Goal: Task Accomplishment & Management: Use online tool/utility

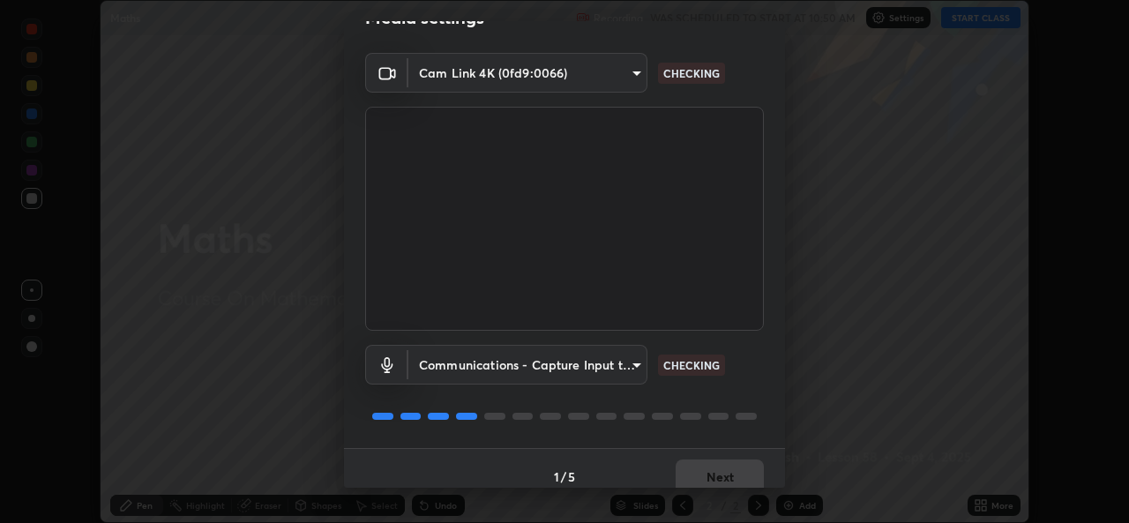
scroll to position [56, 0]
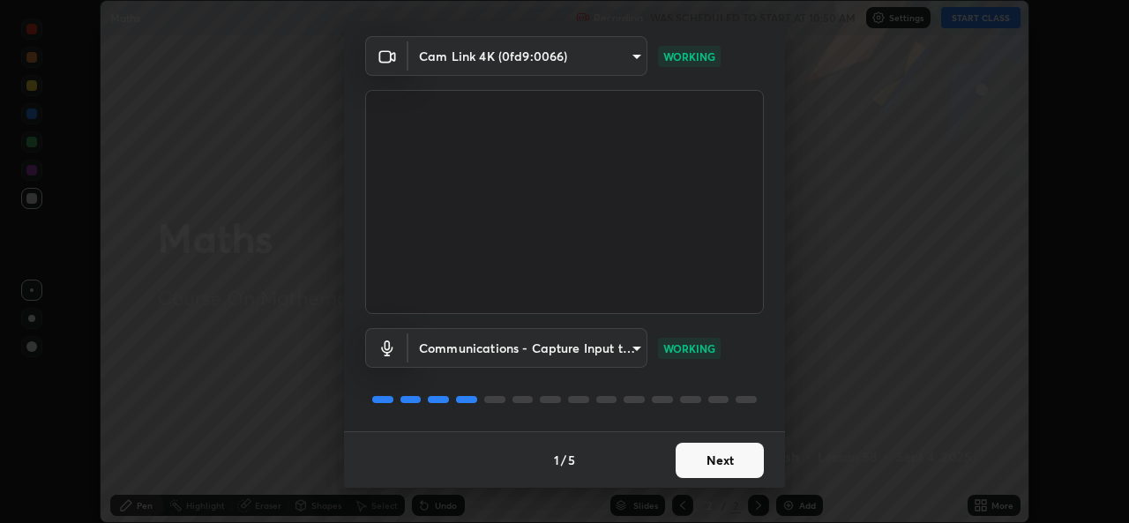
click at [686, 456] on button "Next" at bounding box center [719, 460] width 88 height 35
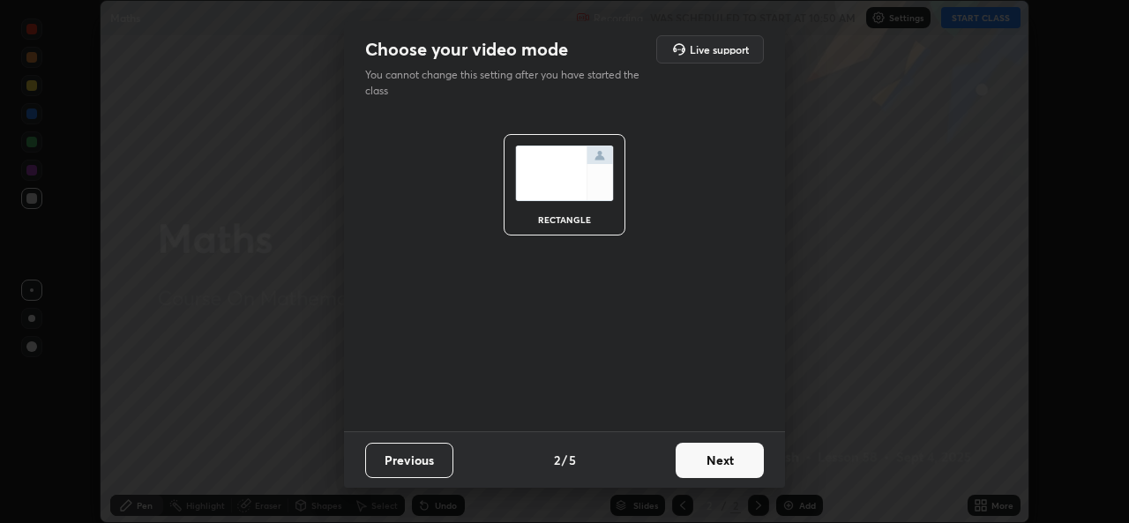
scroll to position [0, 0]
click at [694, 461] on button "Next" at bounding box center [719, 460] width 88 height 35
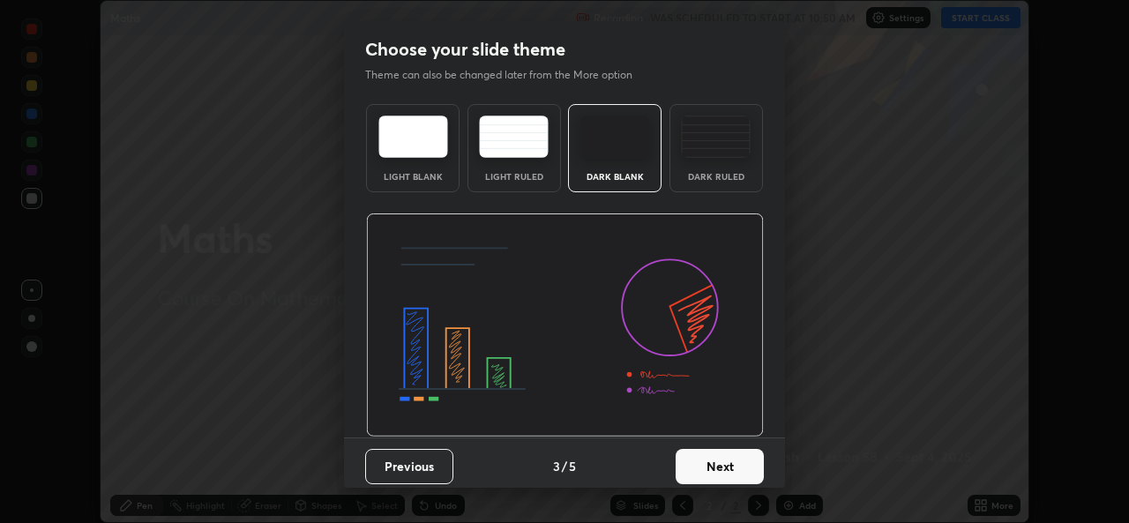
click at [694, 461] on button "Next" at bounding box center [719, 466] width 88 height 35
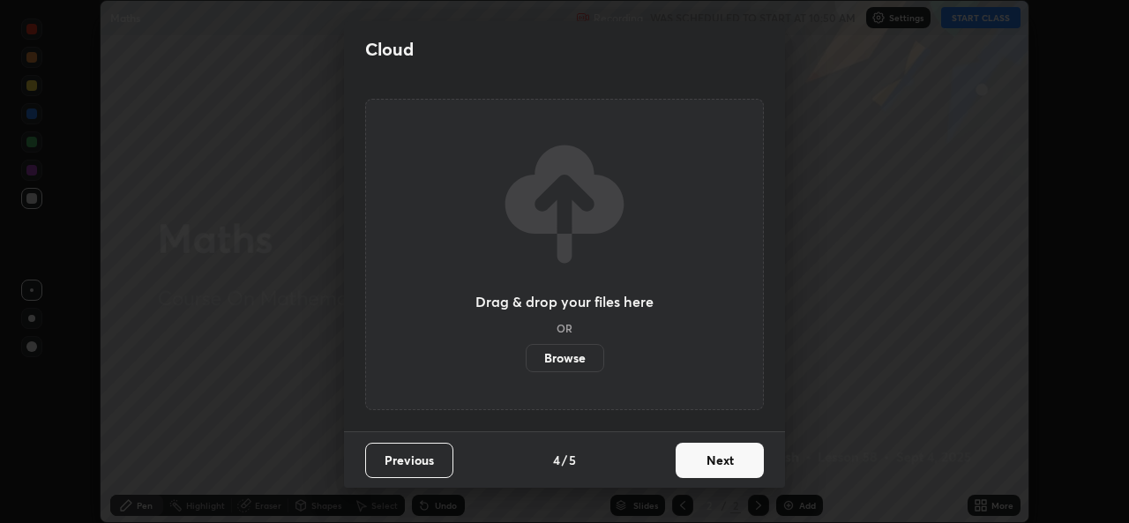
click at [700, 463] on button "Next" at bounding box center [719, 460] width 88 height 35
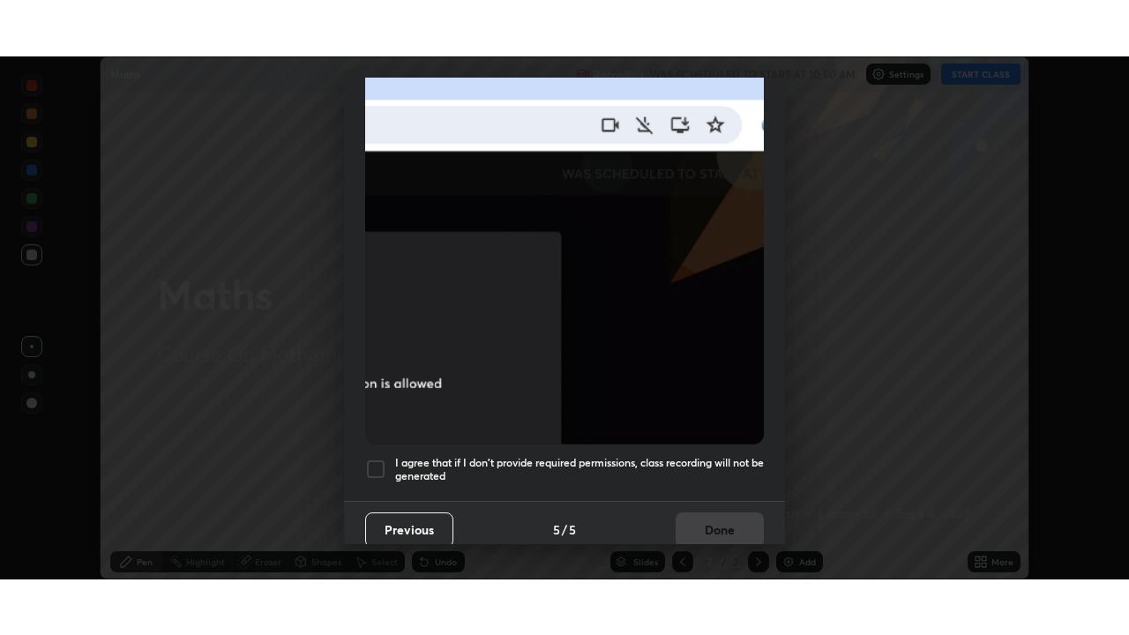
scroll to position [415, 0]
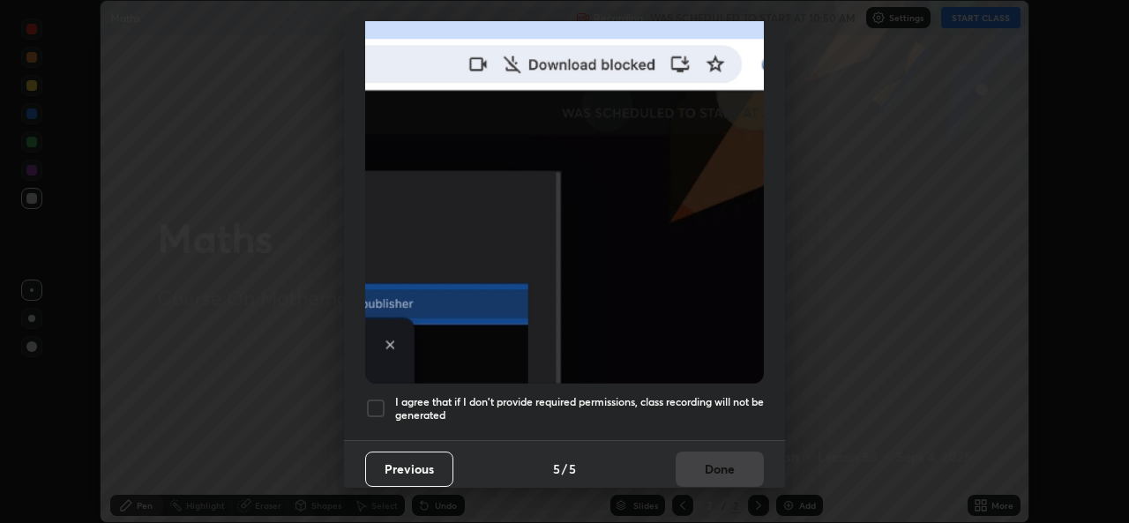
click at [500, 397] on h5 "I agree that if I don't provide required permissions, class recording will not …" at bounding box center [579, 408] width 369 height 27
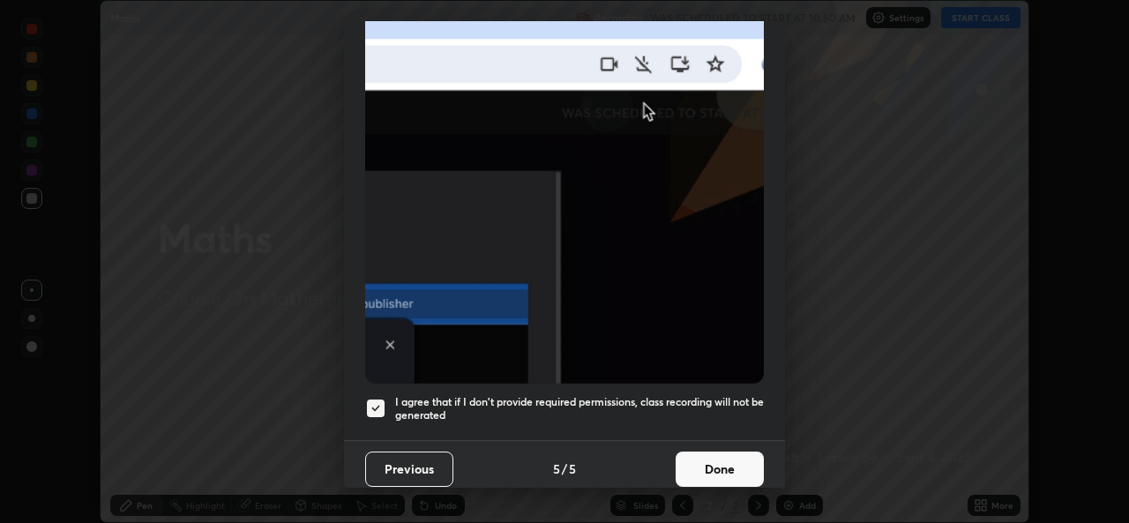
click at [713, 470] on button "Done" at bounding box center [719, 468] width 88 height 35
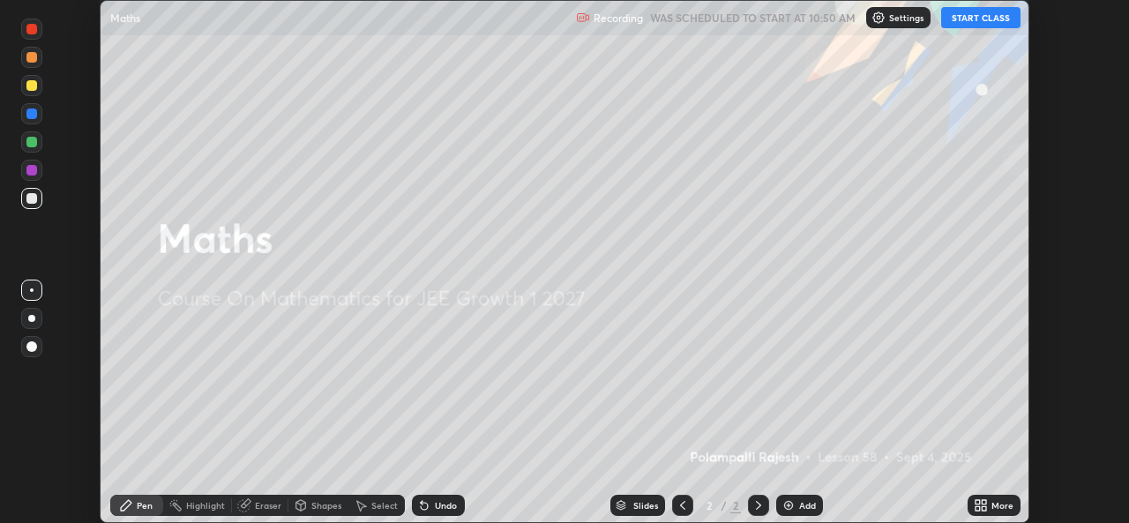
click at [977, 501] on icon at bounding box center [977, 502] width 4 height 4
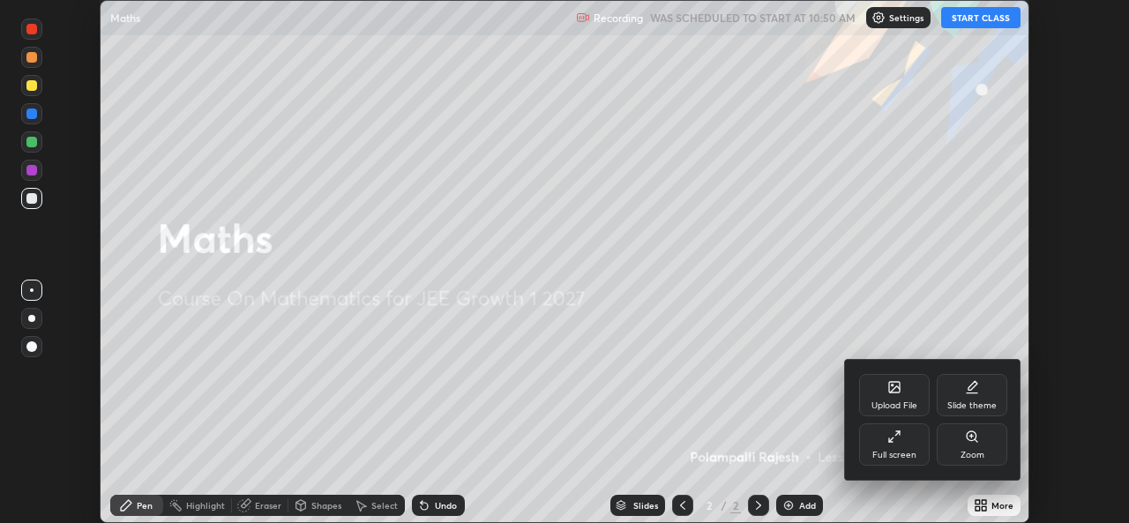
click at [886, 440] on div "Full screen" at bounding box center [894, 444] width 71 height 42
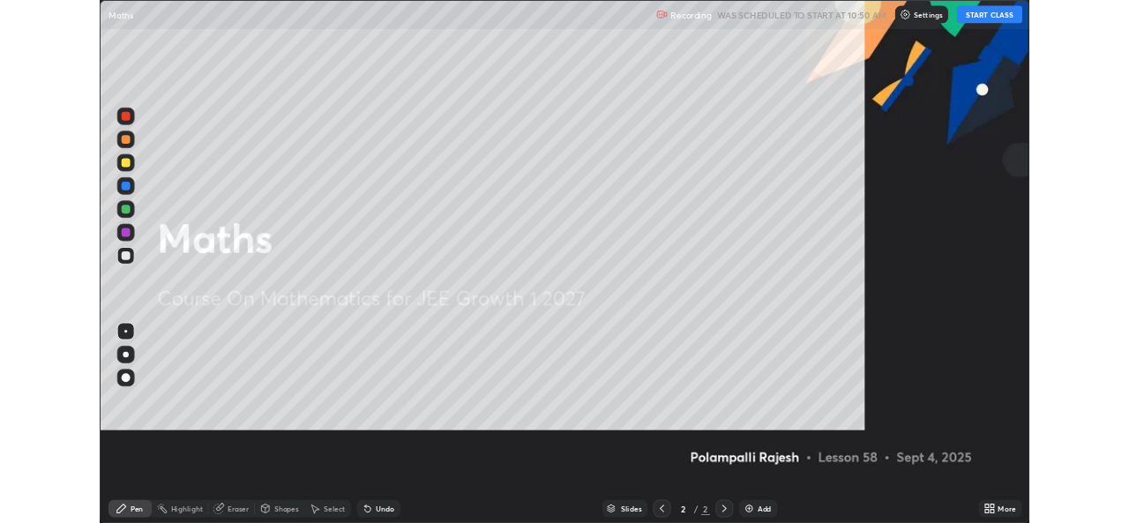
scroll to position [635, 1129]
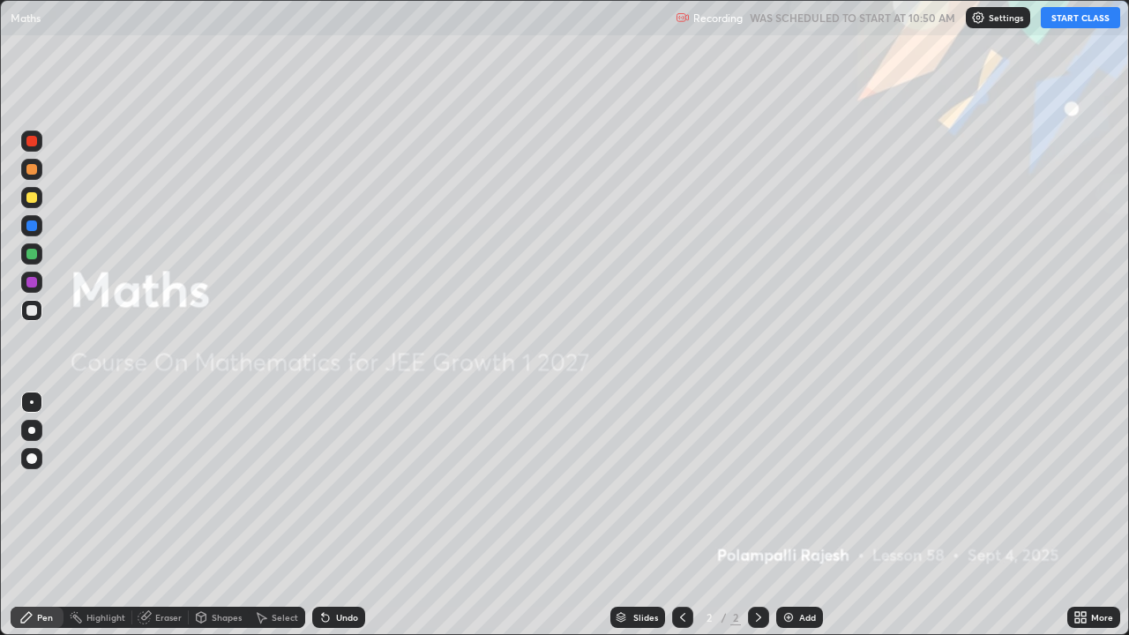
click at [1065, 26] on button "START CLASS" at bounding box center [1079, 17] width 79 height 21
click at [800, 522] on div "Add" at bounding box center [807, 617] width 17 height 9
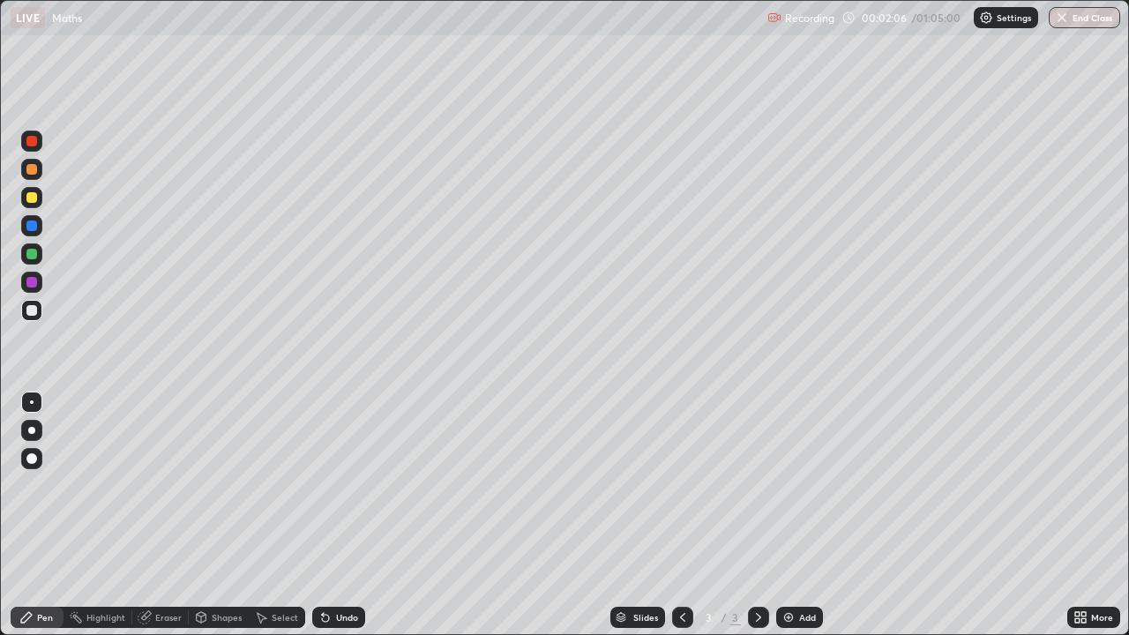
click at [38, 252] on div at bounding box center [31, 253] width 21 height 21
click at [28, 200] on div at bounding box center [31, 197] width 11 height 11
click at [34, 260] on div at bounding box center [31, 253] width 21 height 21
click at [33, 287] on div at bounding box center [31, 282] width 11 height 11
click at [158, 522] on div "Eraser" at bounding box center [168, 617] width 26 height 9
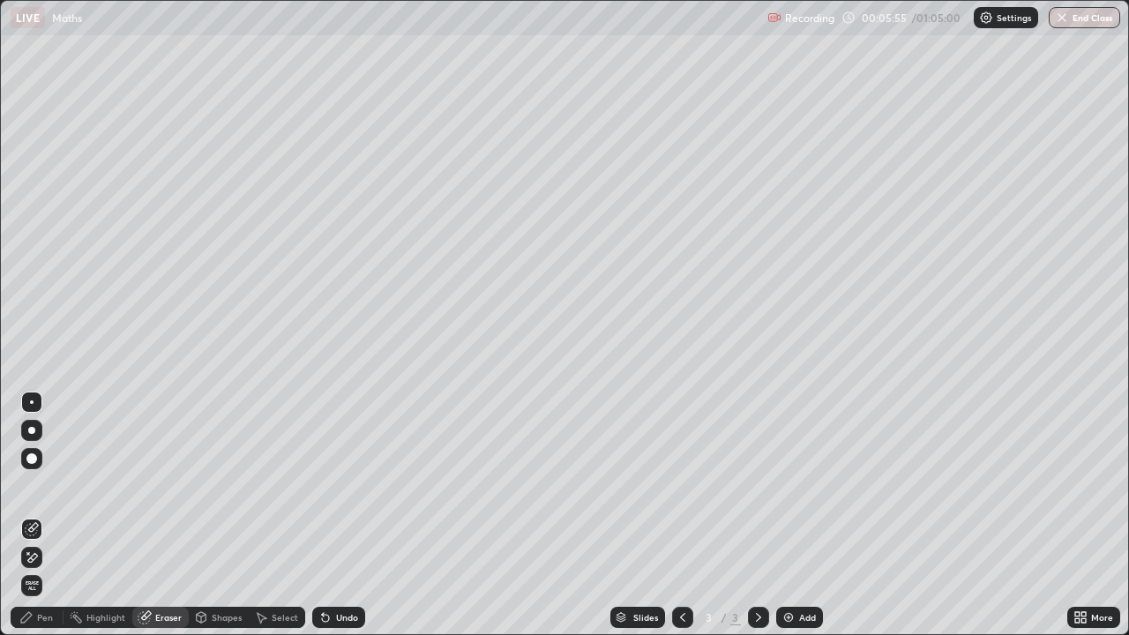
click at [35, 522] on icon at bounding box center [32, 557] width 14 height 15
click at [58, 522] on div "Pen" at bounding box center [37, 617] width 53 height 21
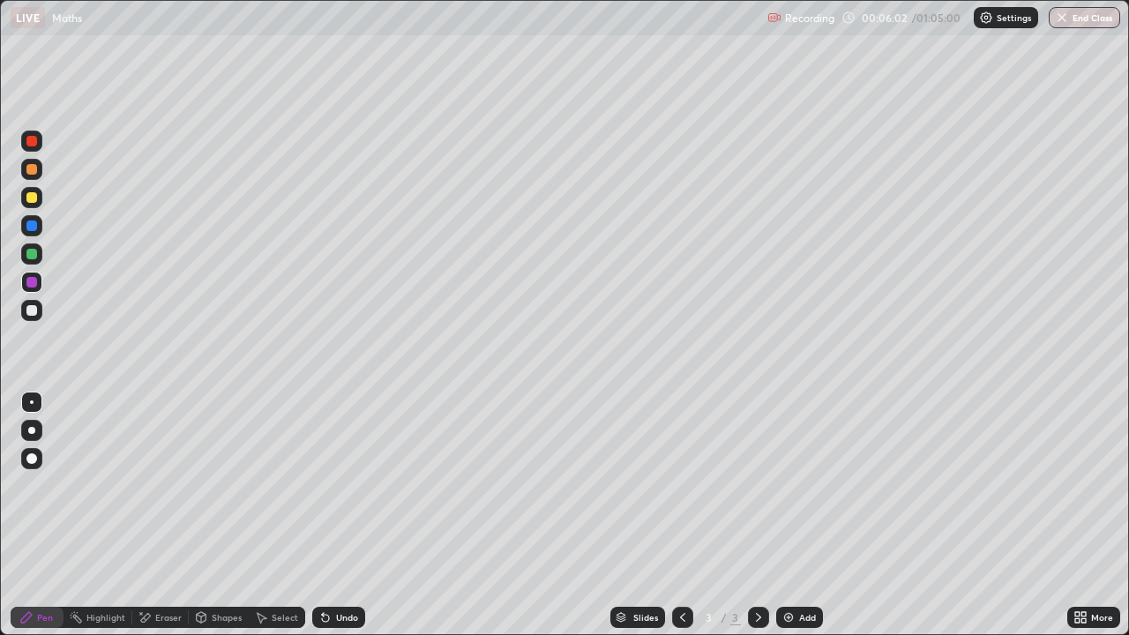
click at [325, 522] on icon at bounding box center [325, 618] width 7 height 7
click at [330, 522] on div "Undo" at bounding box center [338, 617] width 53 height 21
click at [32, 311] on div at bounding box center [31, 310] width 11 height 11
click at [32, 283] on div at bounding box center [31, 282] width 11 height 11
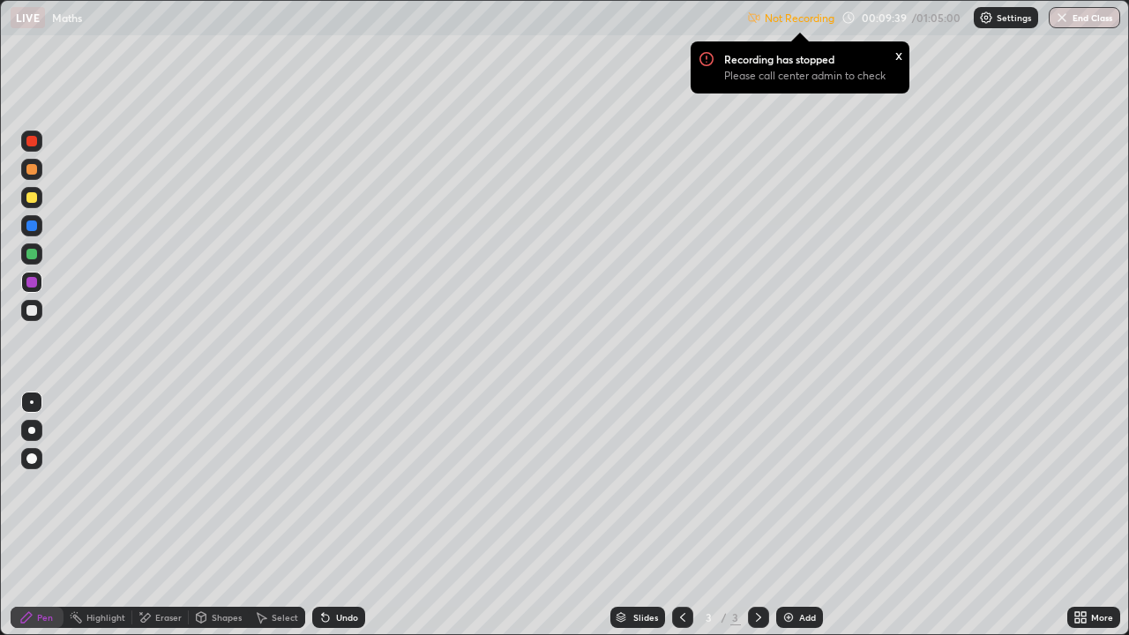
click at [1085, 522] on icon at bounding box center [1083, 620] width 4 height 4
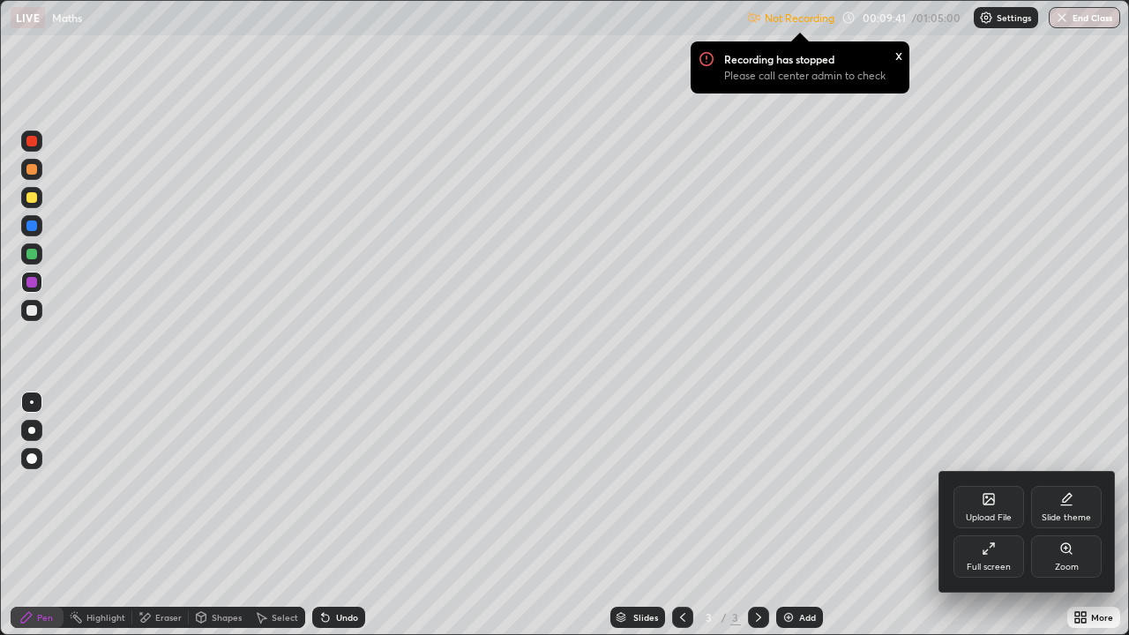
click at [976, 522] on div "Full screen" at bounding box center [988, 556] width 71 height 42
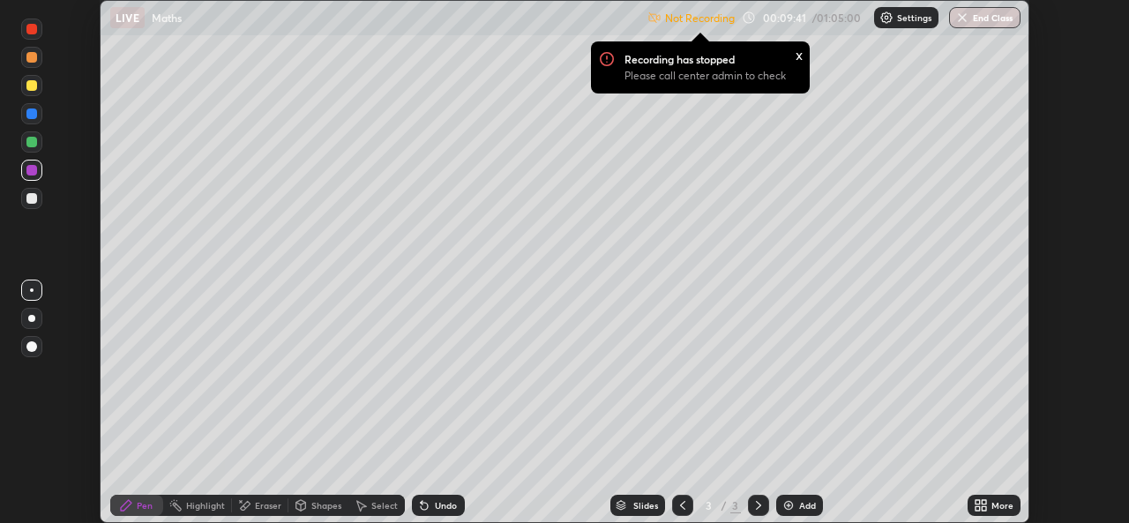
scroll to position [87650, 87044]
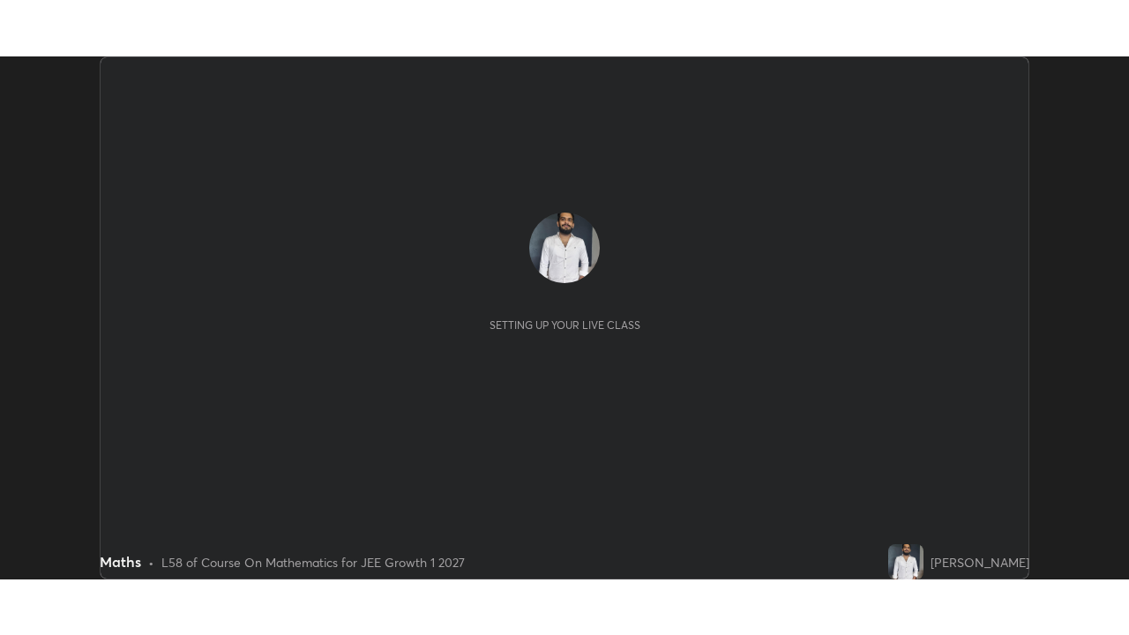
scroll to position [523, 1128]
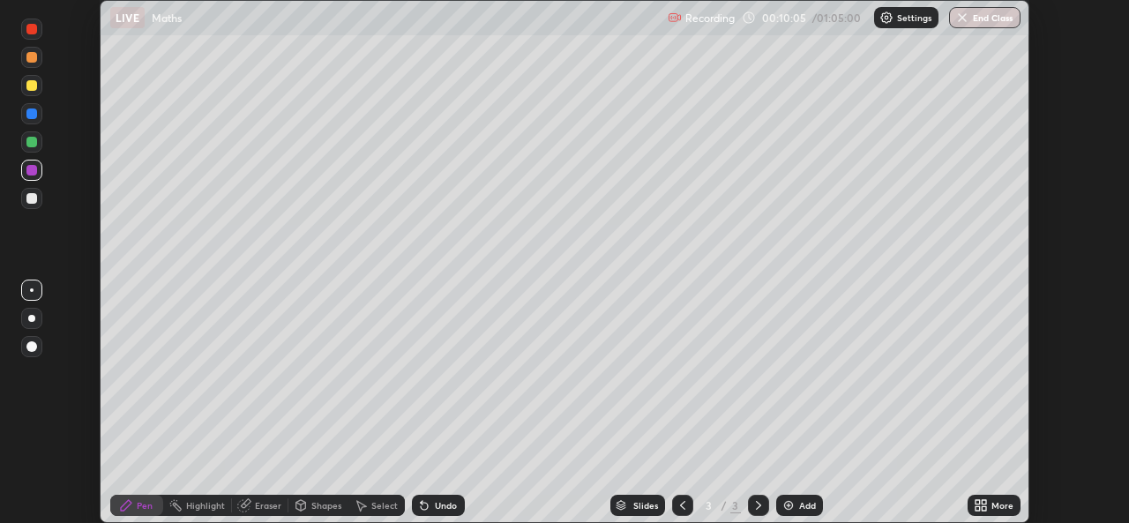
click at [992, 509] on div "More" at bounding box center [1002, 505] width 22 height 9
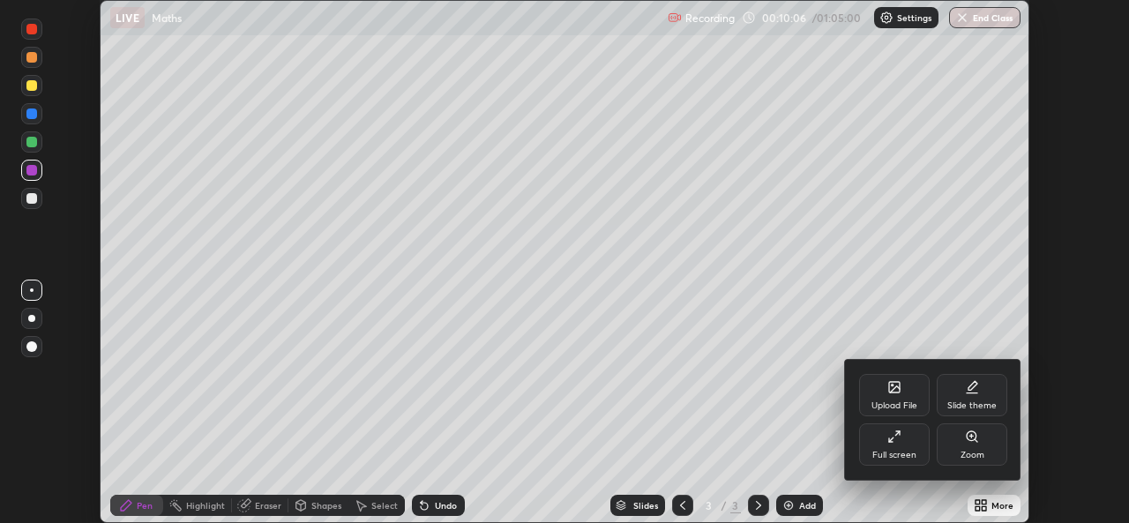
click at [894, 454] on div "Full screen" at bounding box center [894, 455] width 44 height 9
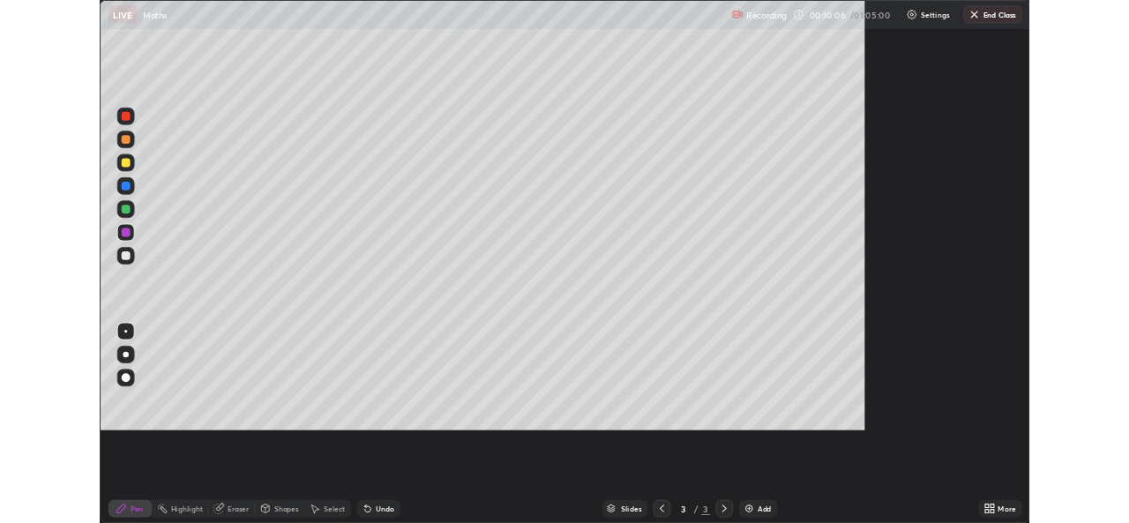
scroll to position [635, 1129]
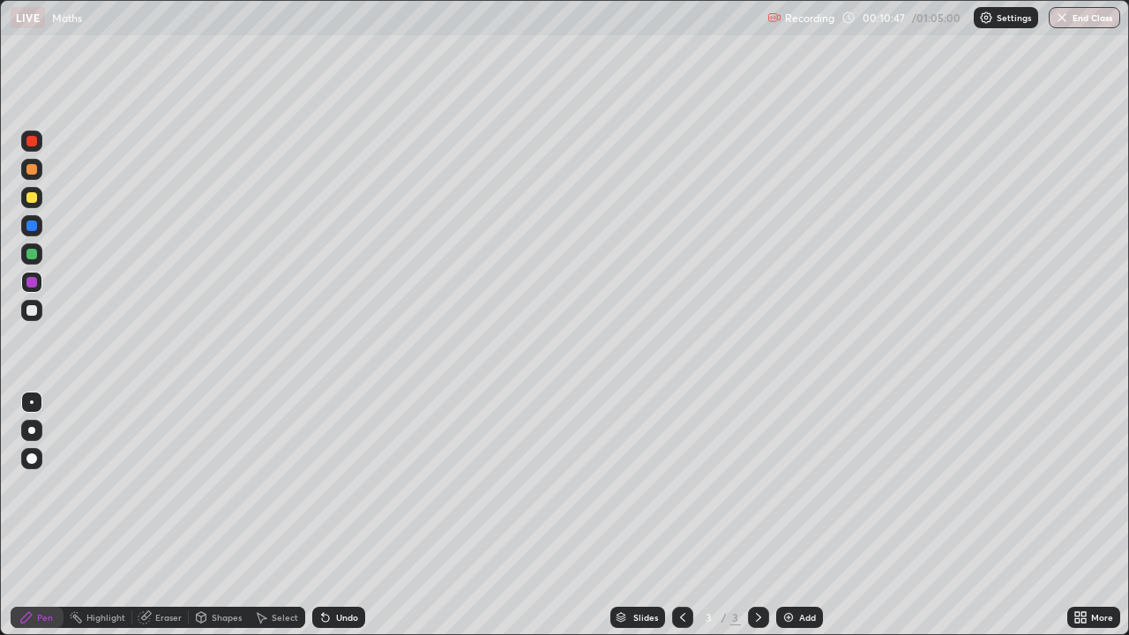
click at [30, 310] on div at bounding box center [31, 310] width 11 height 11
click at [796, 522] on div "Add" at bounding box center [799, 617] width 47 height 21
click at [344, 522] on div "Undo" at bounding box center [347, 617] width 22 height 9
click at [327, 522] on icon at bounding box center [325, 617] width 14 height 14
click at [336, 522] on div "Undo" at bounding box center [347, 617] width 22 height 9
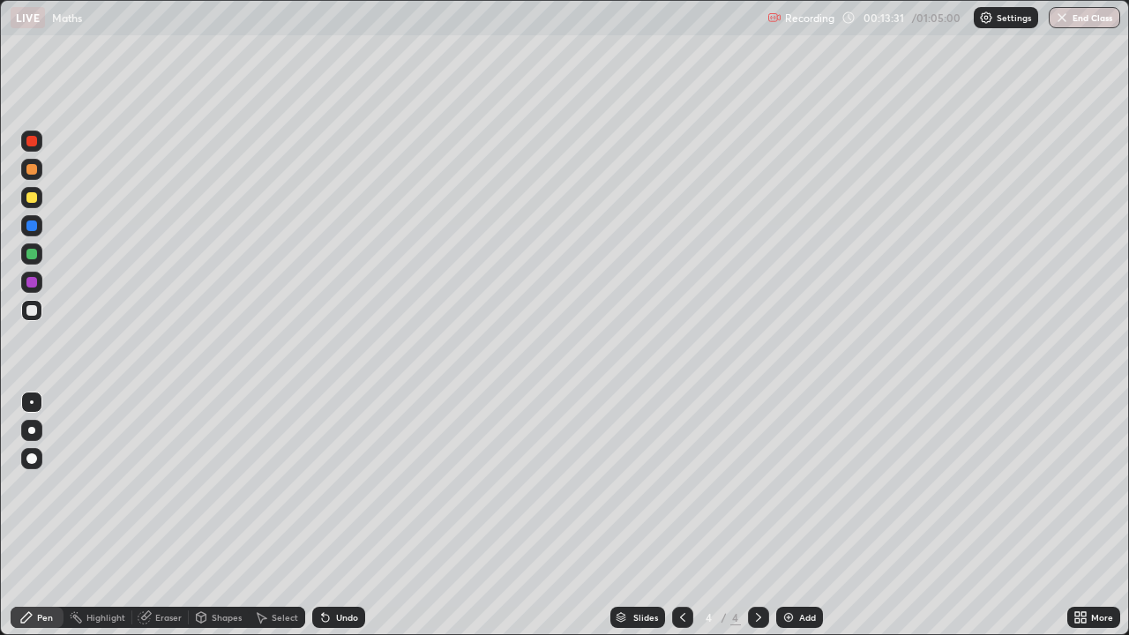
click at [346, 522] on div "Undo" at bounding box center [347, 617] width 22 height 9
click at [343, 522] on div "Undo" at bounding box center [347, 617] width 22 height 9
click at [681, 522] on icon at bounding box center [682, 617] width 14 height 14
click at [757, 522] on icon at bounding box center [758, 617] width 14 height 14
click at [30, 287] on div at bounding box center [31, 282] width 11 height 11
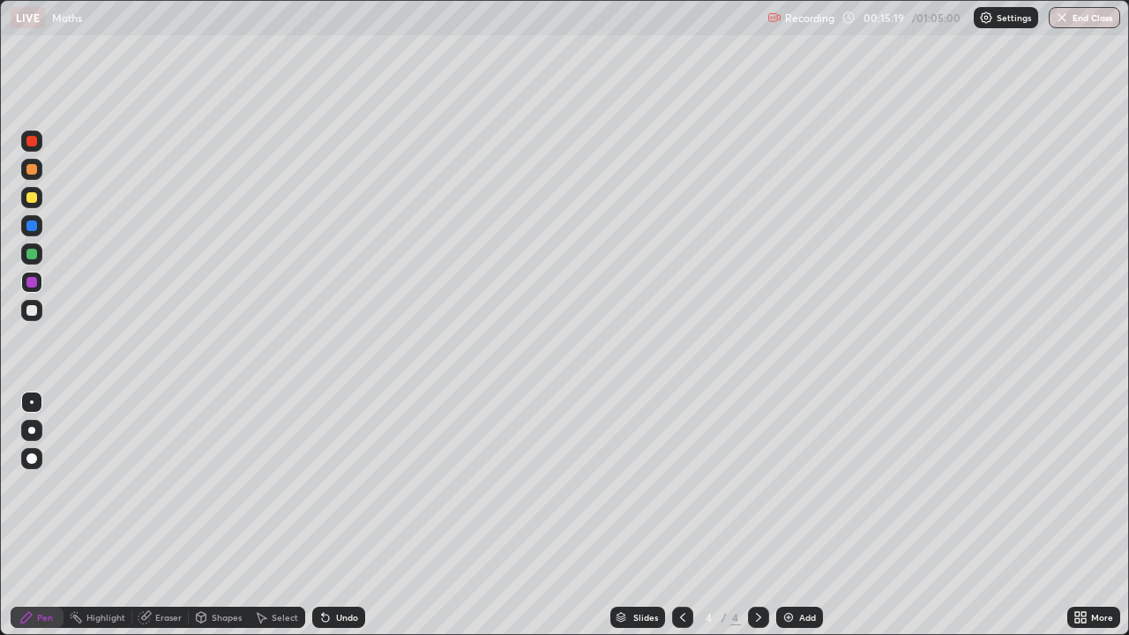
click at [274, 522] on div "Select" at bounding box center [285, 617] width 26 height 9
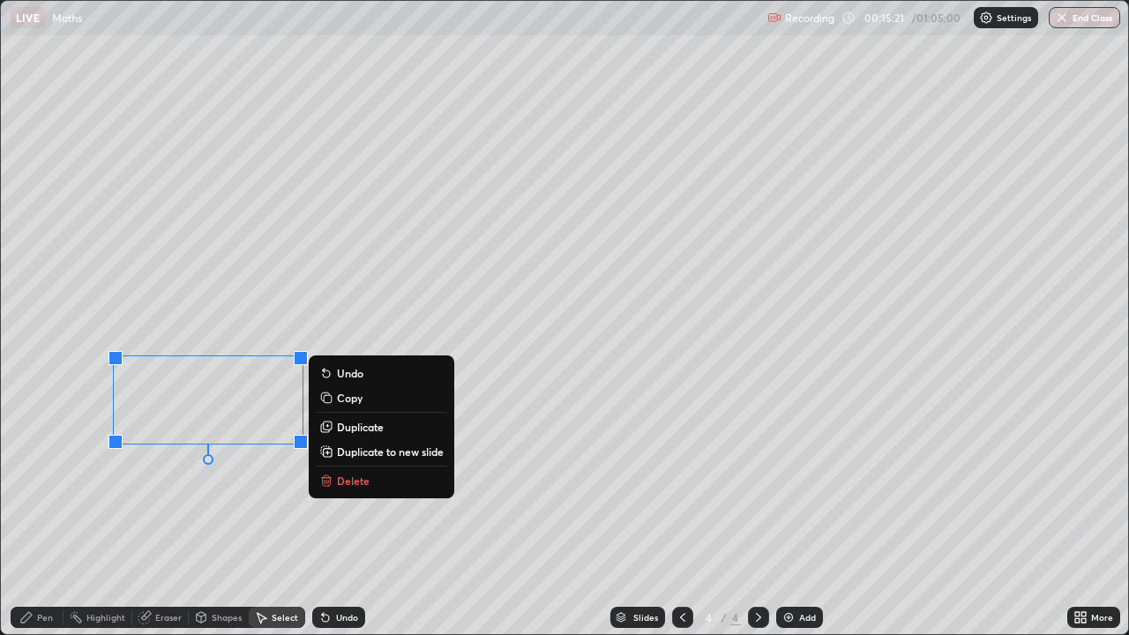
click at [353, 483] on p "Delete" at bounding box center [353, 480] width 33 height 14
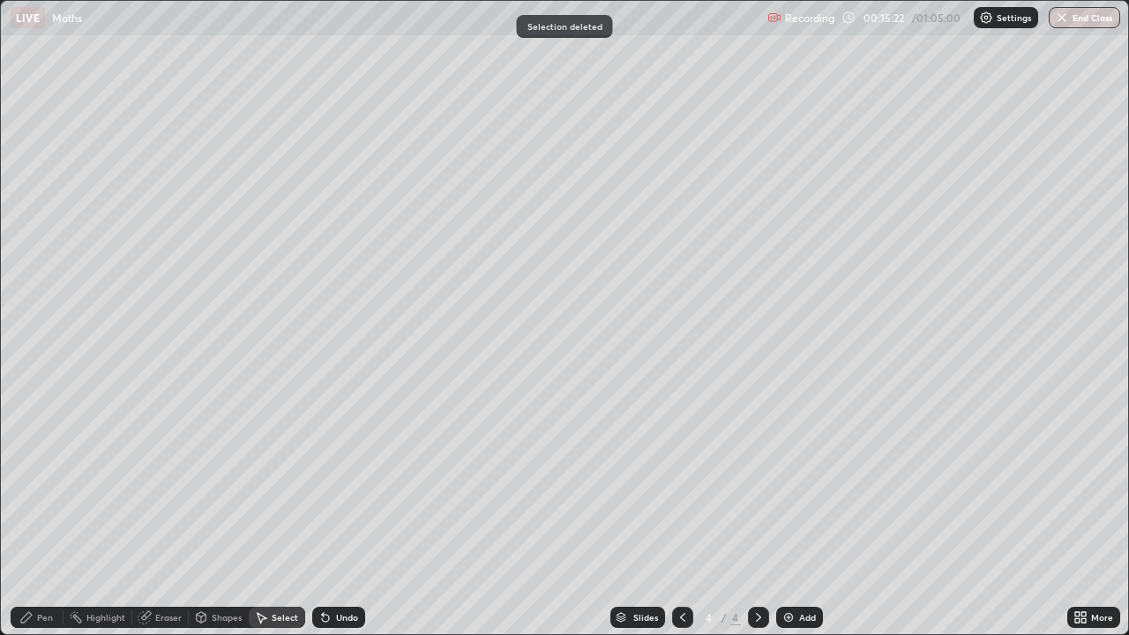
click at [56, 522] on div "Pen" at bounding box center [37, 617] width 53 height 21
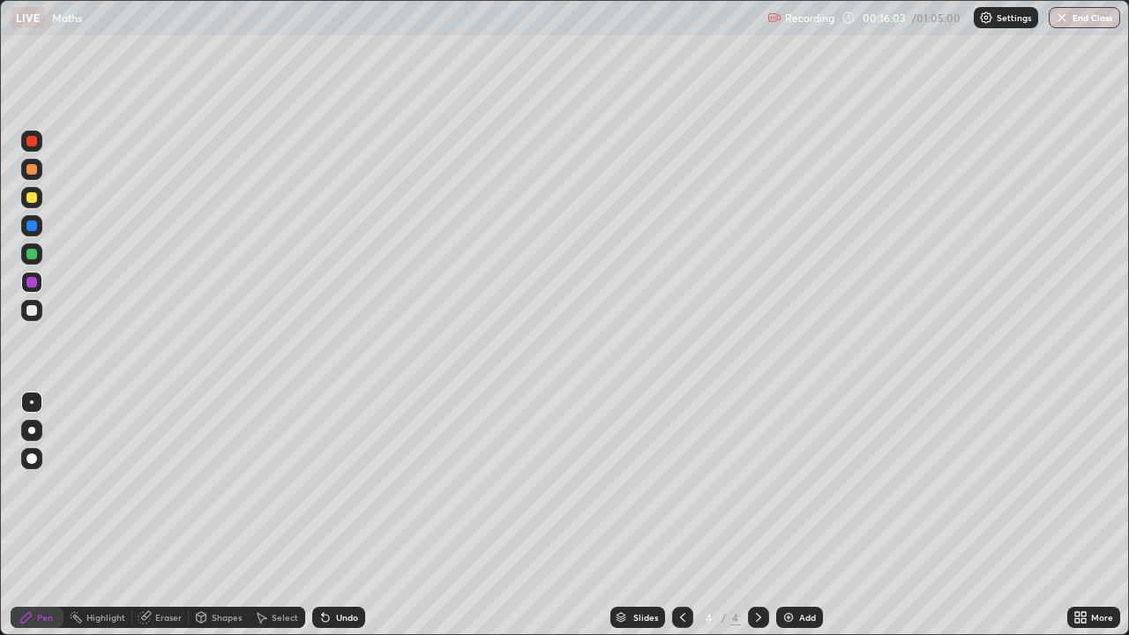
click at [330, 522] on icon at bounding box center [325, 617] width 14 height 14
click at [331, 522] on div "Undo" at bounding box center [338, 617] width 53 height 21
click at [27, 311] on div at bounding box center [31, 310] width 11 height 11
click at [272, 522] on div "Select" at bounding box center [285, 617] width 26 height 9
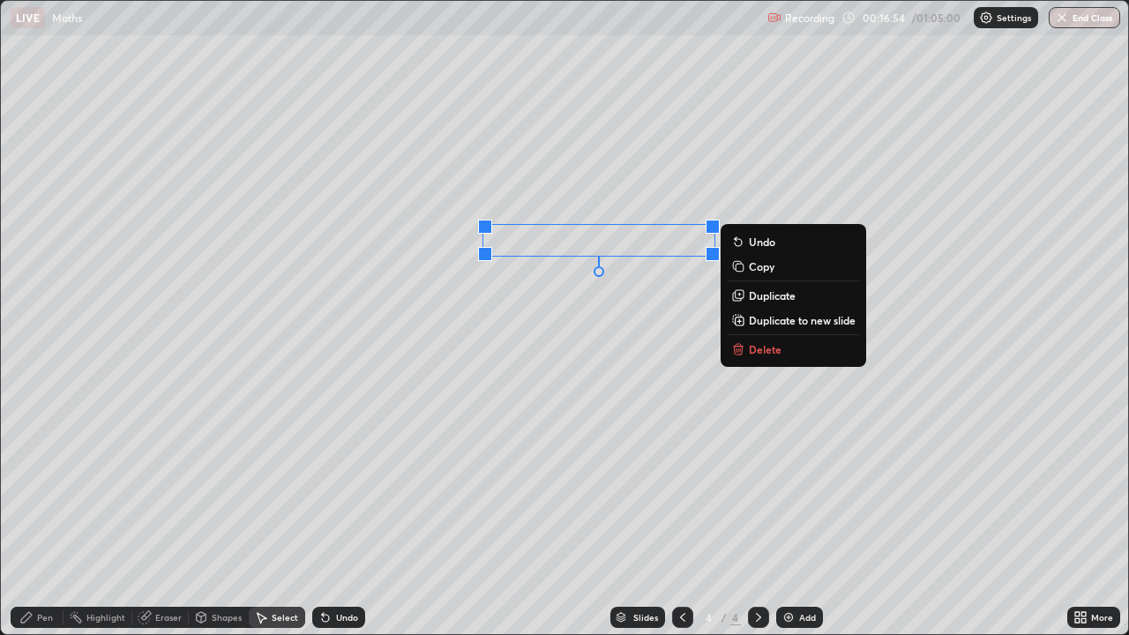
click at [40, 522] on div "Pen" at bounding box center [45, 617] width 16 height 9
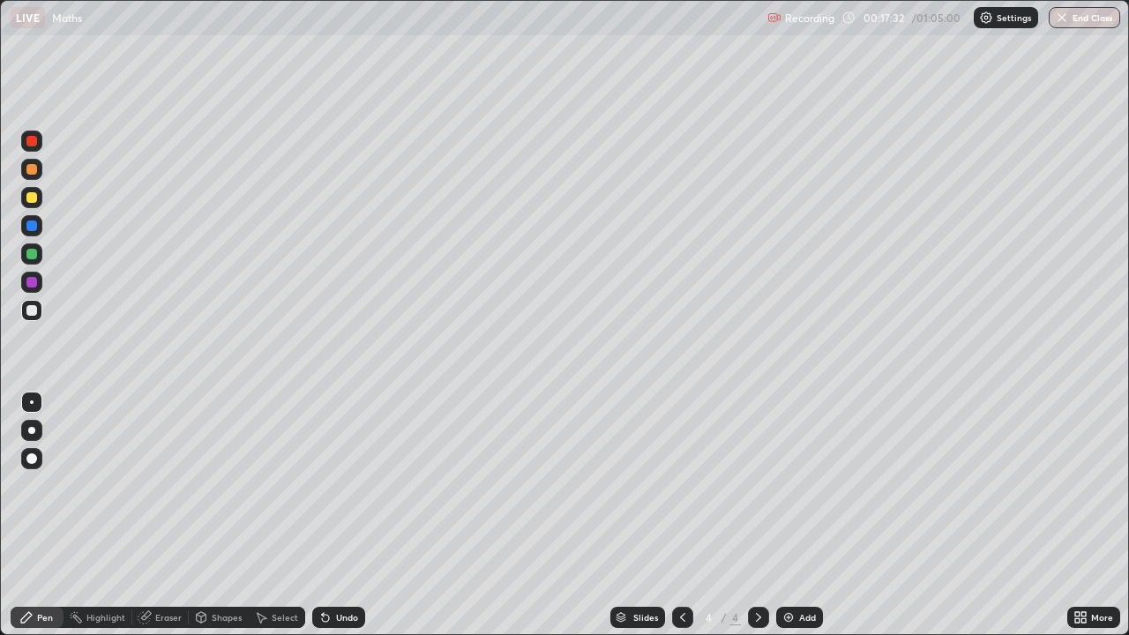
click at [33, 288] on div at bounding box center [31, 282] width 21 height 21
click at [27, 313] on div at bounding box center [31, 310] width 11 height 11
click at [332, 522] on div "Undo" at bounding box center [338, 617] width 53 height 21
click at [333, 522] on div "Undo" at bounding box center [338, 617] width 53 height 21
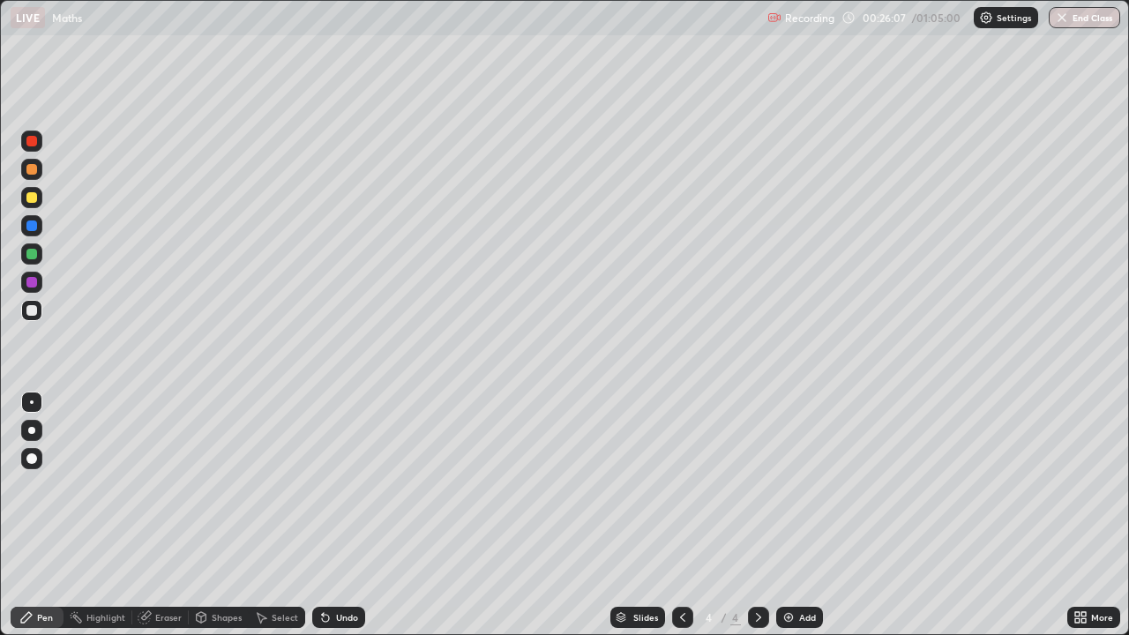
click at [799, 522] on div "Add" at bounding box center [807, 617] width 17 height 9
click at [683, 522] on icon at bounding box center [682, 617] width 14 height 14
click at [756, 522] on icon at bounding box center [758, 617] width 14 height 14
click at [337, 522] on div "Undo" at bounding box center [347, 617] width 22 height 9
click at [339, 522] on div "Undo" at bounding box center [347, 617] width 22 height 9
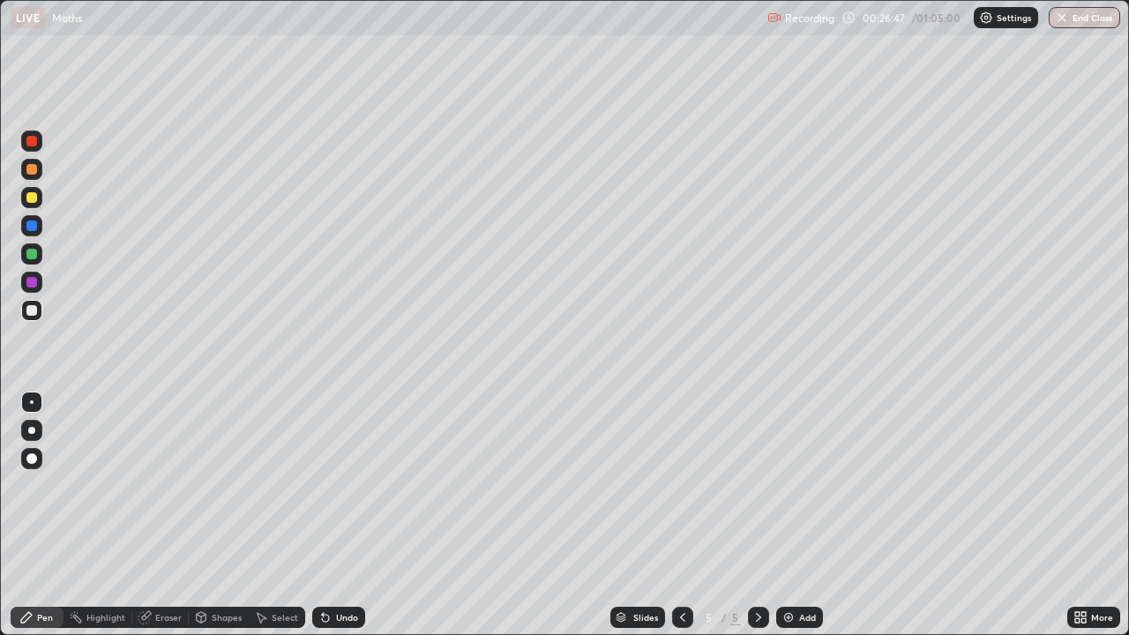
click at [339, 522] on div "Undo" at bounding box center [347, 617] width 22 height 9
click at [344, 522] on div "Undo" at bounding box center [347, 617] width 22 height 9
click at [323, 522] on icon at bounding box center [325, 618] width 7 height 7
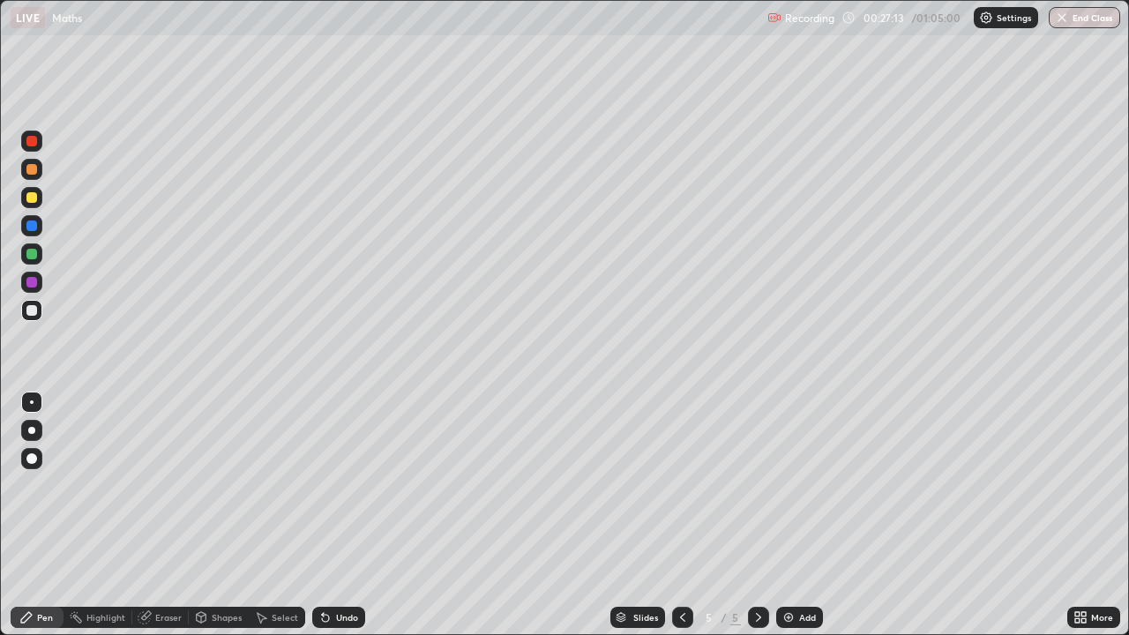
click at [323, 522] on icon at bounding box center [325, 618] width 7 height 7
click at [339, 522] on div "Undo" at bounding box center [347, 617] width 22 height 9
click at [341, 522] on div "Undo" at bounding box center [347, 617] width 22 height 9
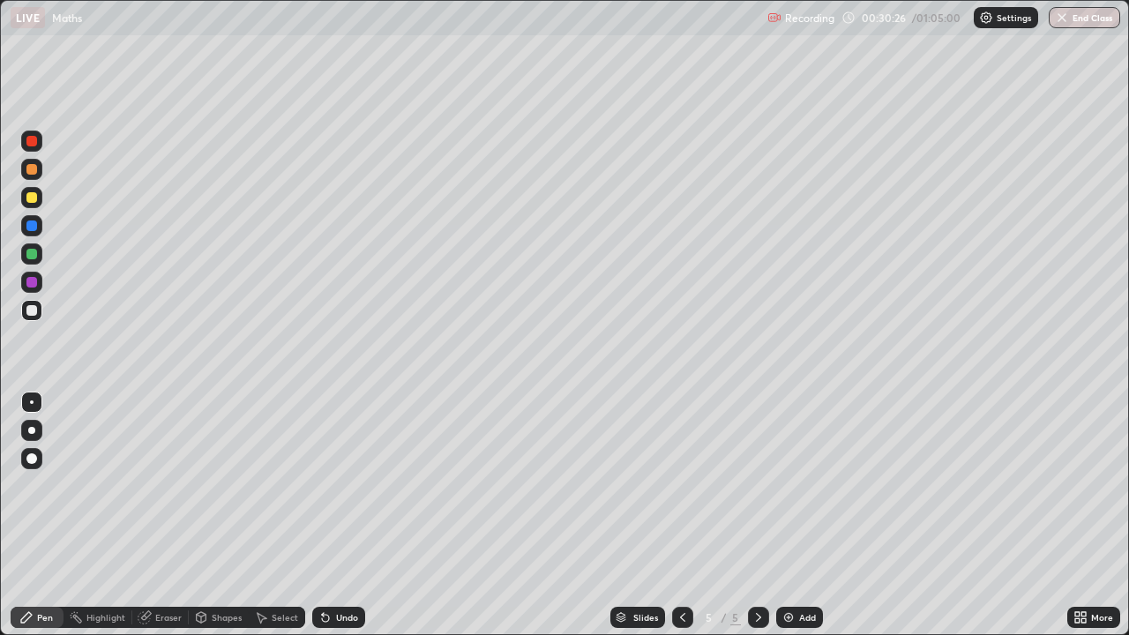
click at [342, 522] on div "Undo" at bounding box center [338, 617] width 53 height 21
click at [341, 522] on div "Undo" at bounding box center [347, 617] width 22 height 9
click at [330, 522] on icon at bounding box center [325, 617] width 14 height 14
click at [331, 522] on div "Undo" at bounding box center [338, 617] width 53 height 21
click at [340, 522] on div "Undo" at bounding box center [338, 617] width 53 height 21
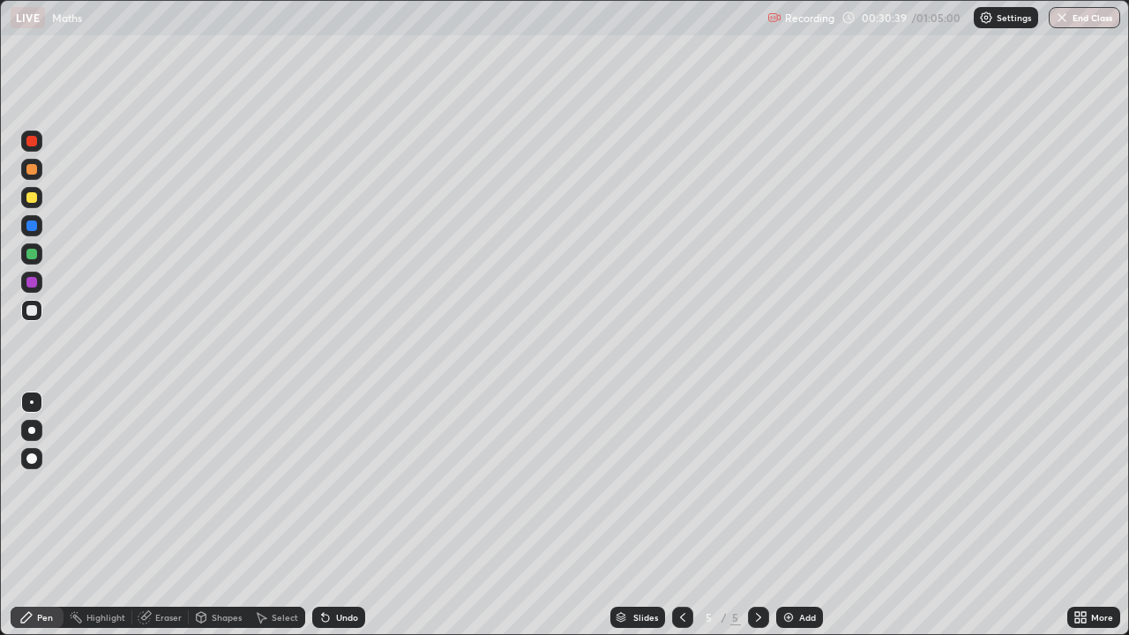
click at [167, 522] on div "Eraser" at bounding box center [168, 617] width 26 height 9
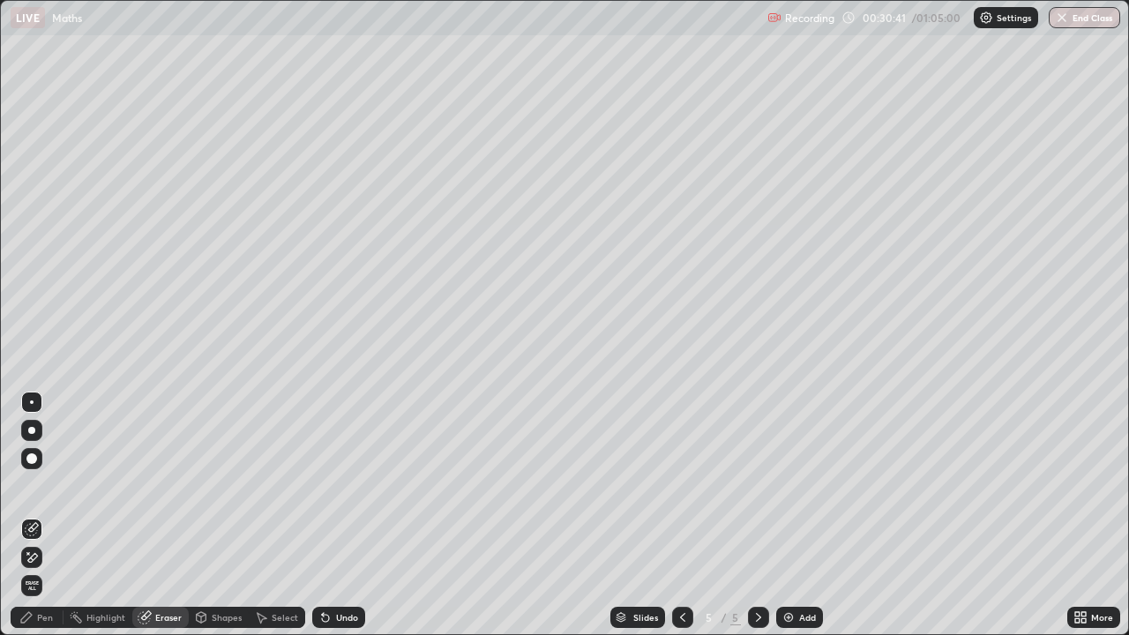
click at [34, 522] on icon at bounding box center [32, 557] width 14 height 15
click at [53, 522] on div "Pen" at bounding box center [37, 617] width 53 height 21
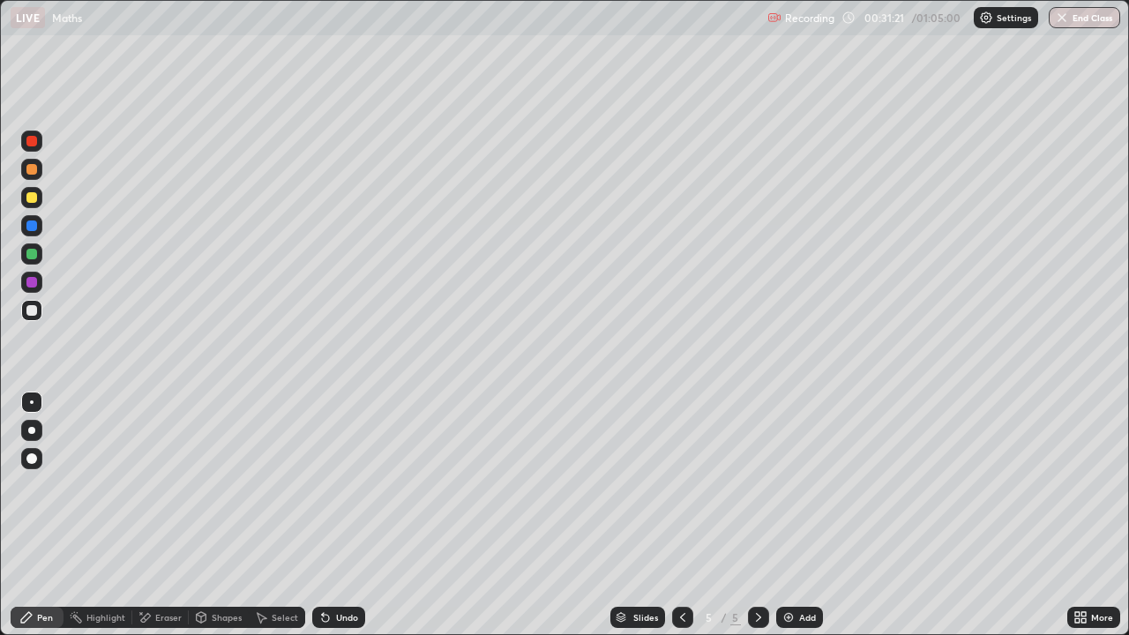
click at [336, 522] on div "Undo" at bounding box center [347, 617] width 22 height 9
click at [323, 522] on icon at bounding box center [325, 618] width 7 height 7
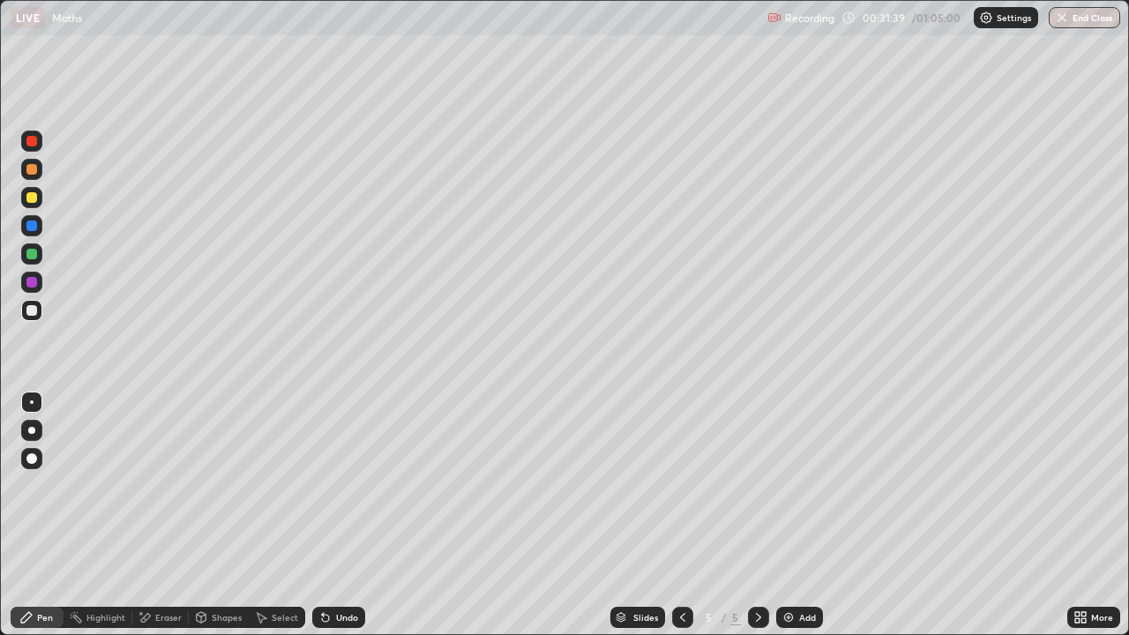
click at [332, 522] on div "Undo" at bounding box center [338, 617] width 53 height 21
click at [32, 280] on div at bounding box center [31, 282] width 11 height 11
click at [31, 255] on div at bounding box center [31, 254] width 11 height 11
click at [34, 196] on div at bounding box center [31, 197] width 11 height 11
click at [35, 311] on div at bounding box center [31, 310] width 11 height 11
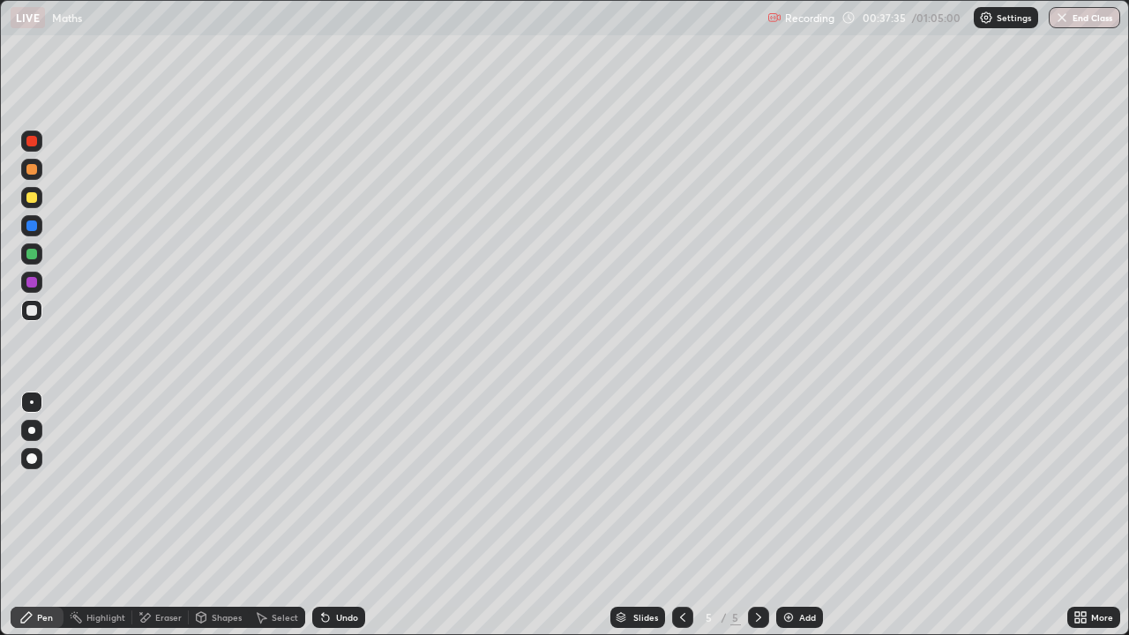
click at [324, 522] on icon at bounding box center [325, 618] width 7 height 7
click at [331, 522] on div "Undo" at bounding box center [338, 617] width 53 height 21
click at [326, 522] on div "Undo" at bounding box center [338, 617] width 53 height 21
click at [160, 522] on div "Eraser" at bounding box center [168, 617] width 26 height 9
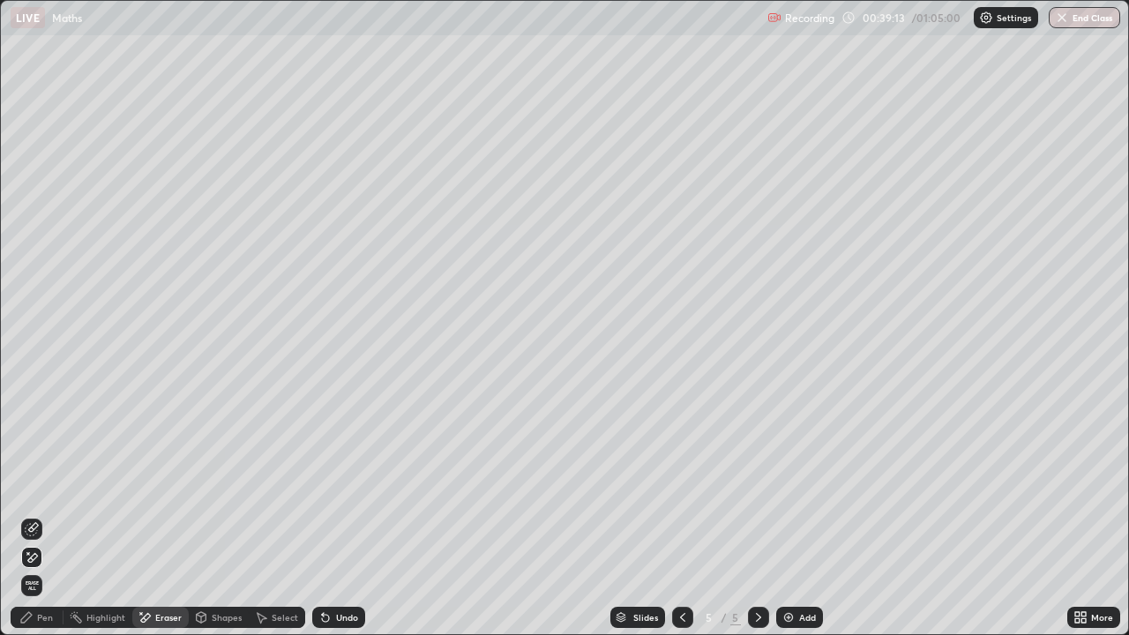
click at [46, 522] on div "Pen" at bounding box center [45, 617] width 16 height 9
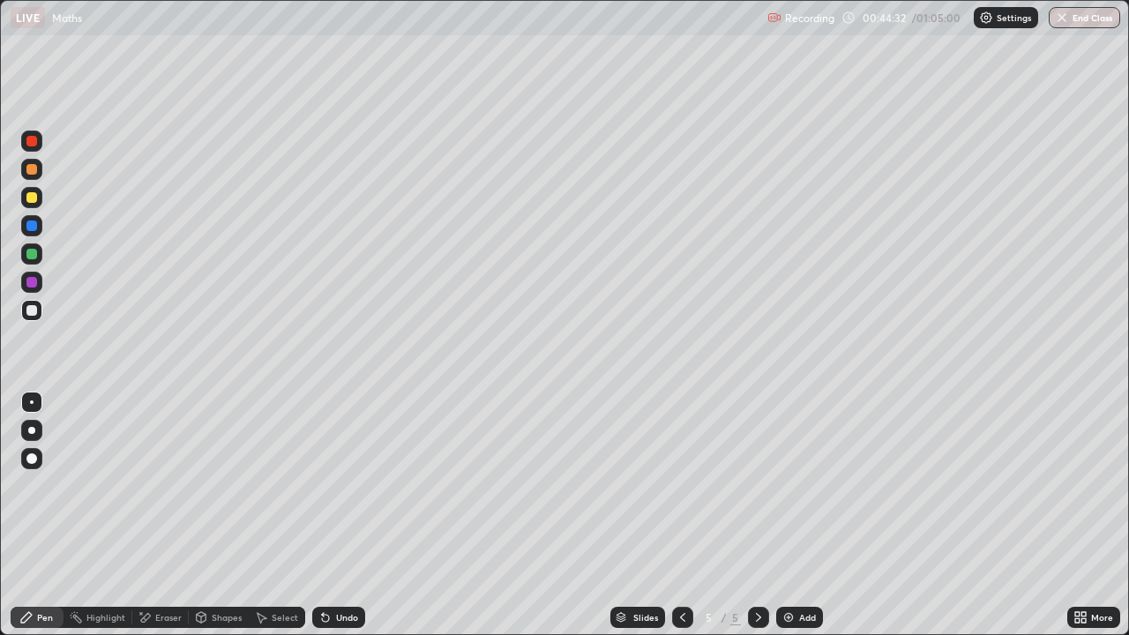
click at [160, 522] on div "Eraser" at bounding box center [168, 617] width 26 height 9
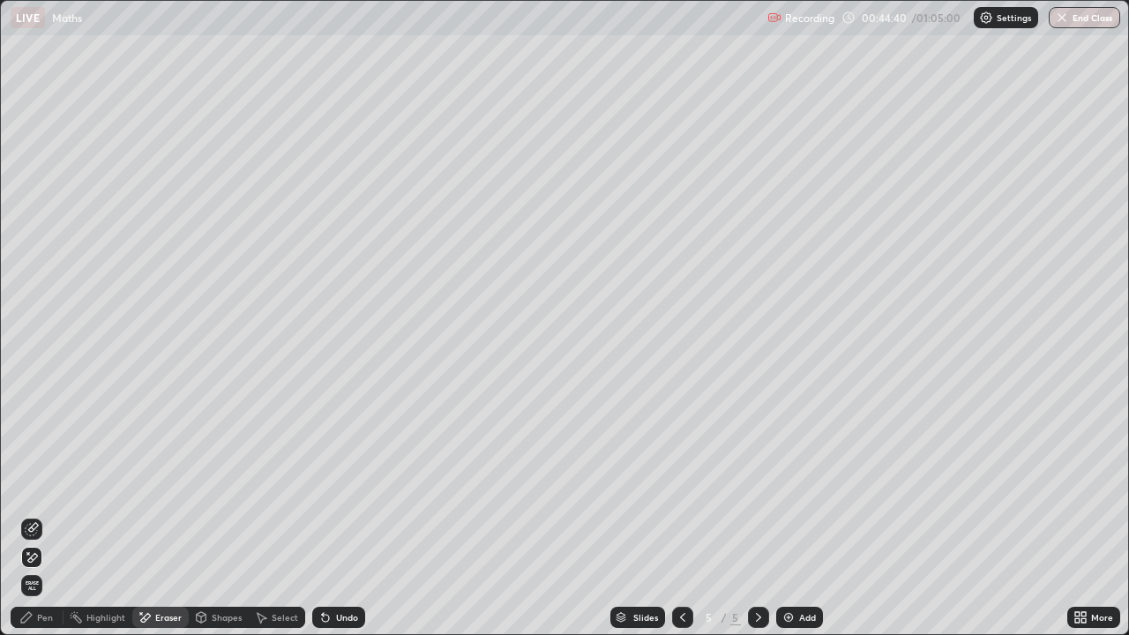
click at [326, 522] on icon at bounding box center [325, 618] width 7 height 7
click at [275, 522] on div "Select" at bounding box center [285, 617] width 26 height 9
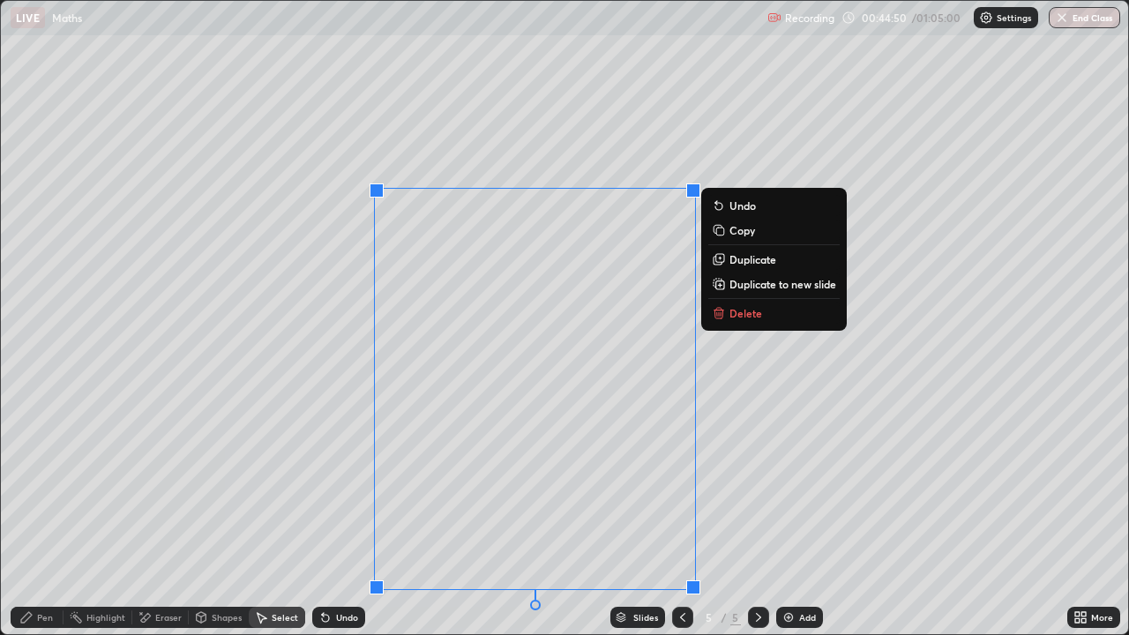
click at [736, 283] on p "Duplicate to new slide" at bounding box center [782, 284] width 107 height 14
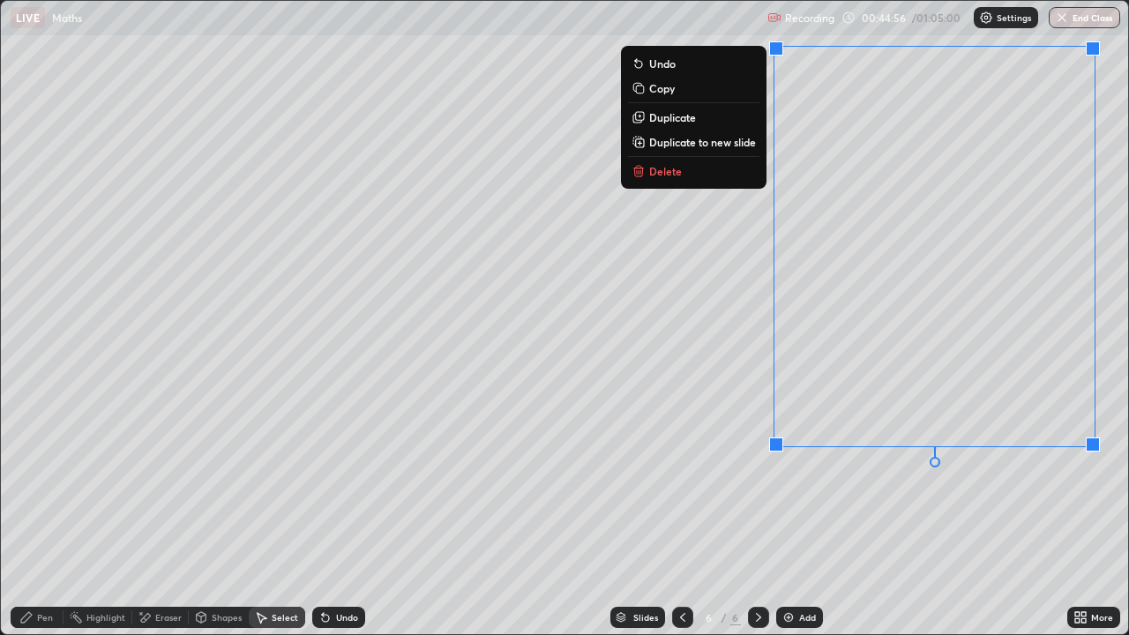
click at [45, 522] on div "Pen" at bounding box center [45, 617] width 16 height 9
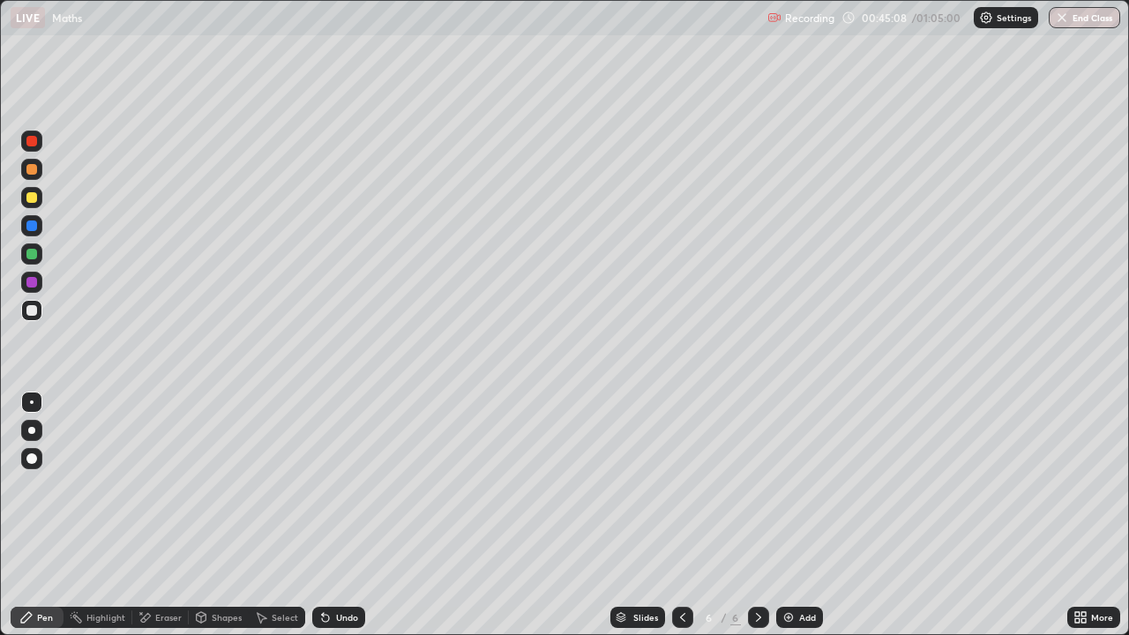
click at [681, 522] on icon at bounding box center [682, 617] width 14 height 14
click at [755, 522] on icon at bounding box center [758, 617] width 14 height 14
click at [342, 522] on div "Undo" at bounding box center [347, 617] width 22 height 9
click at [173, 522] on div "Eraser" at bounding box center [168, 617] width 26 height 9
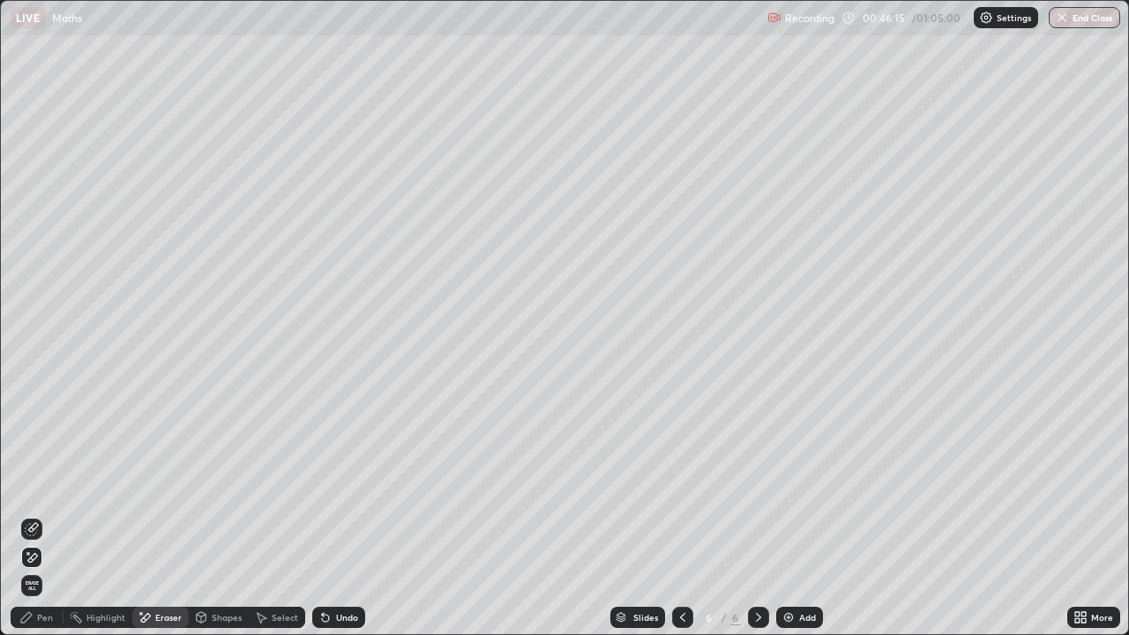
click at [53, 522] on div "Pen" at bounding box center [37, 617] width 53 height 21
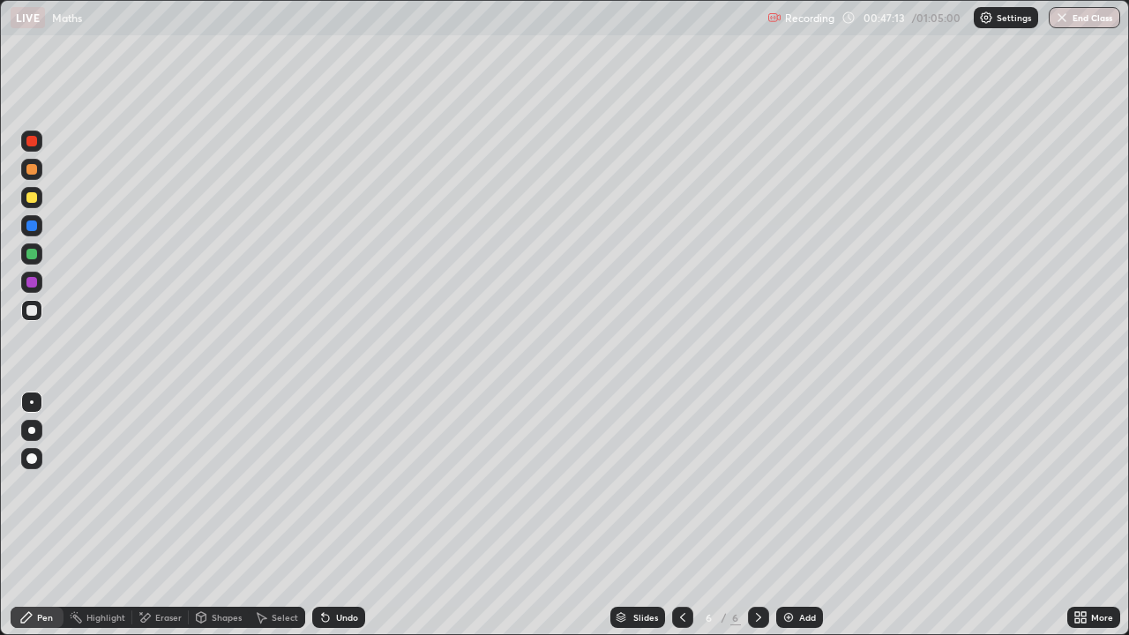
click at [336, 522] on div "Undo" at bounding box center [347, 617] width 22 height 9
click at [325, 522] on icon at bounding box center [325, 618] width 7 height 7
click at [278, 522] on div "Select" at bounding box center [285, 617] width 26 height 9
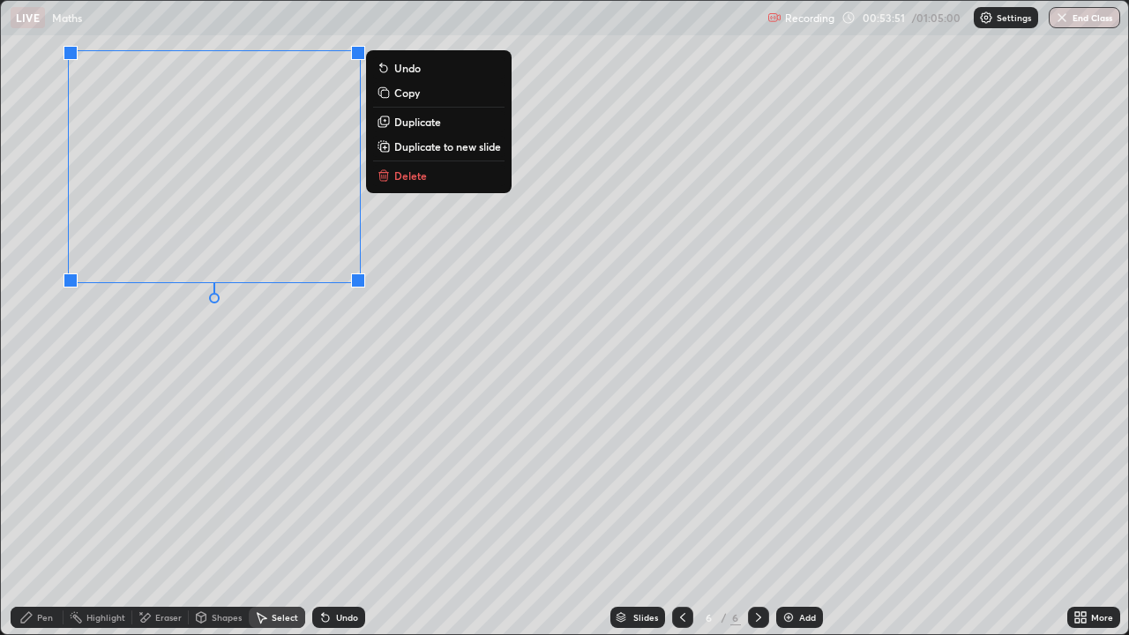
click at [406, 147] on p "Duplicate to new slide" at bounding box center [447, 146] width 107 height 14
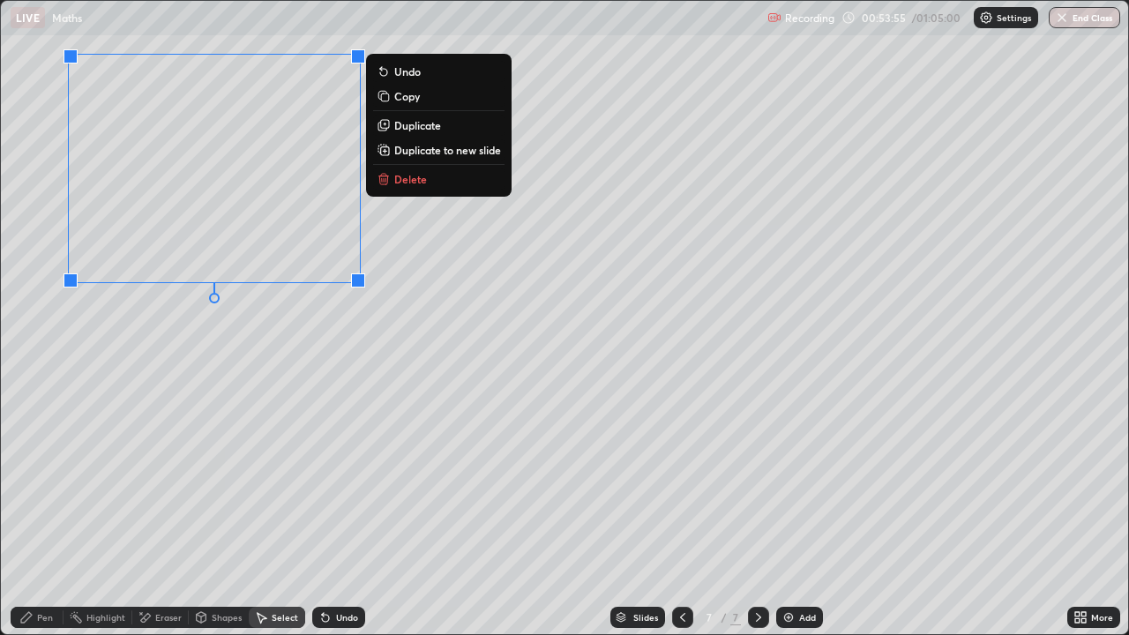
click at [199, 362] on div "0 ° Undo Copy Duplicate Duplicate to new slide Delete" at bounding box center [564, 317] width 1127 height 633
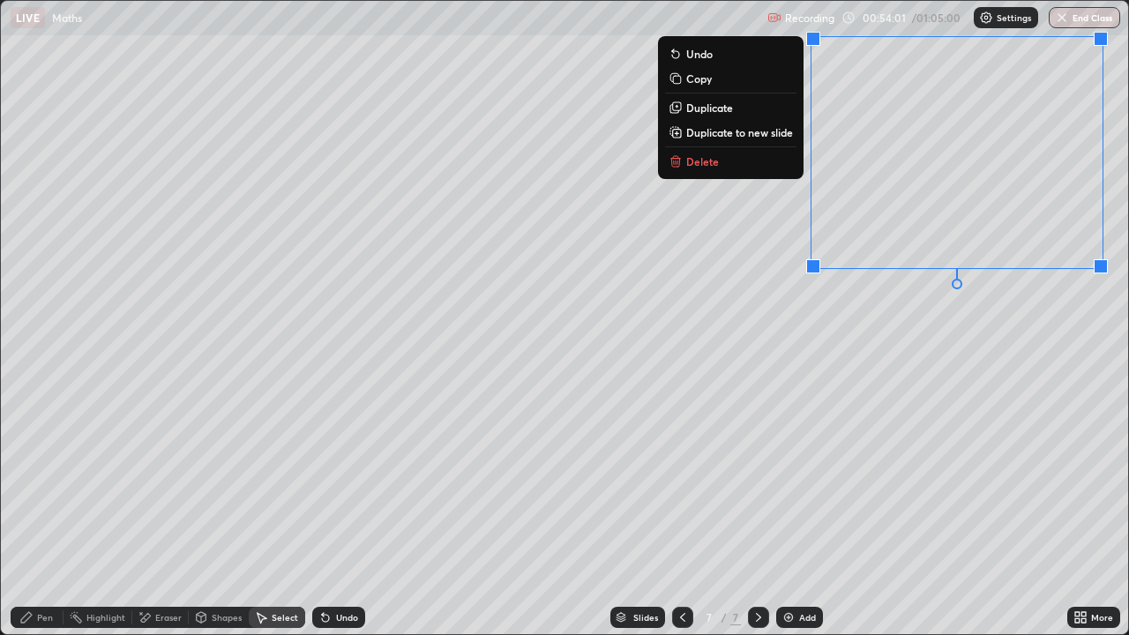
click at [681, 522] on icon at bounding box center [682, 617] width 14 height 14
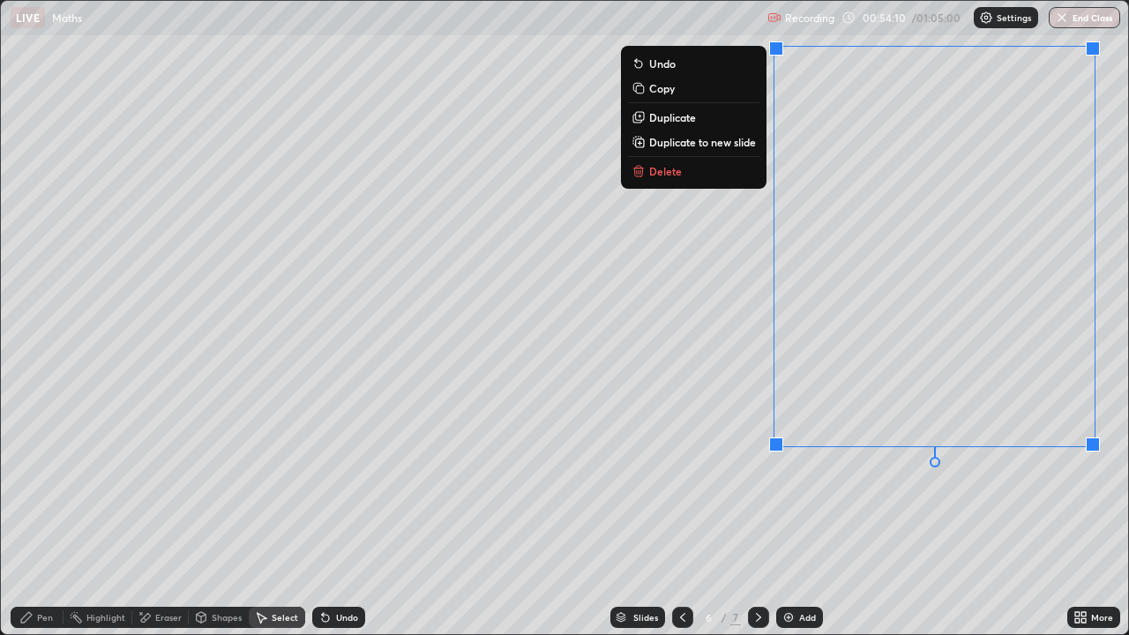
click at [677, 91] on button "Copy" at bounding box center [693, 88] width 131 height 21
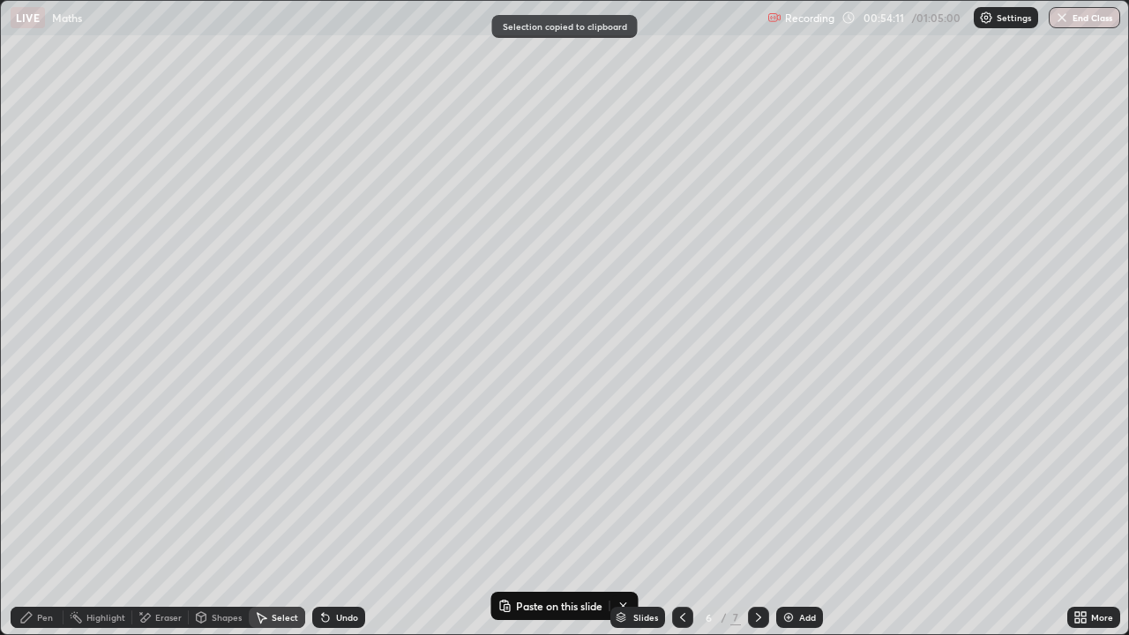
click at [758, 522] on icon at bounding box center [758, 617] width 14 height 14
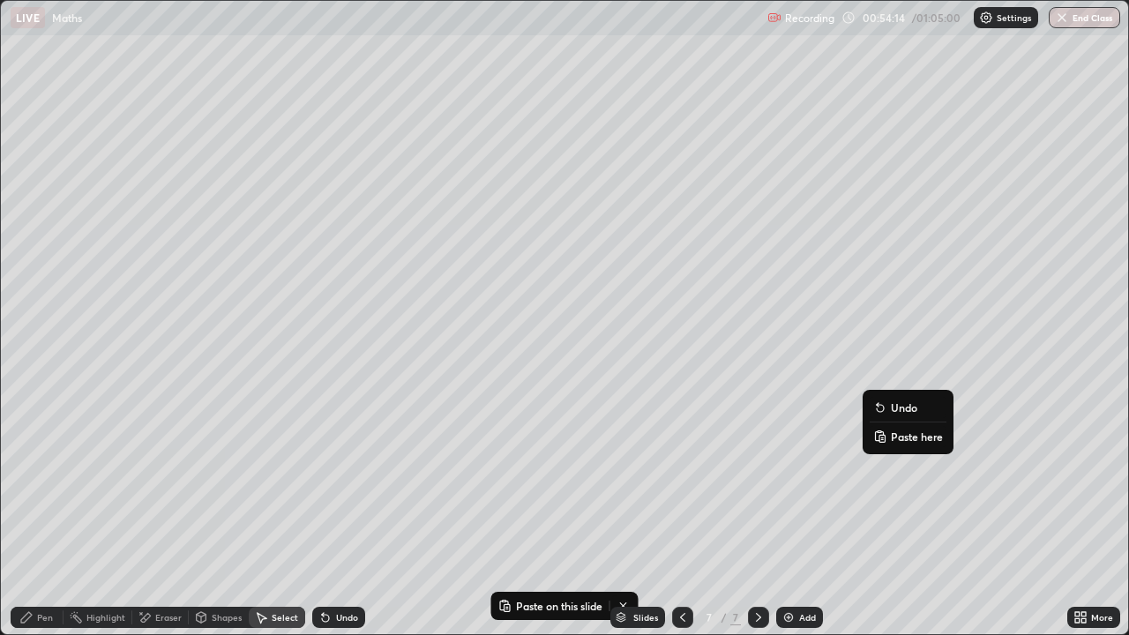
click at [897, 436] on p "Paste here" at bounding box center [917, 436] width 52 height 14
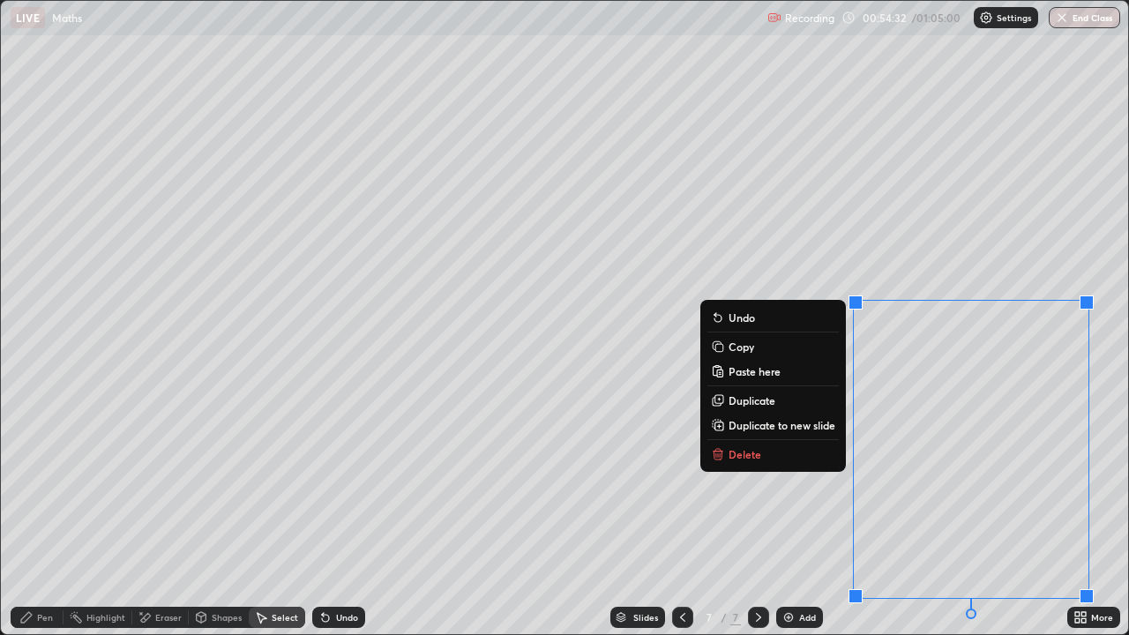
click at [48, 522] on div "Pen" at bounding box center [45, 617] width 16 height 9
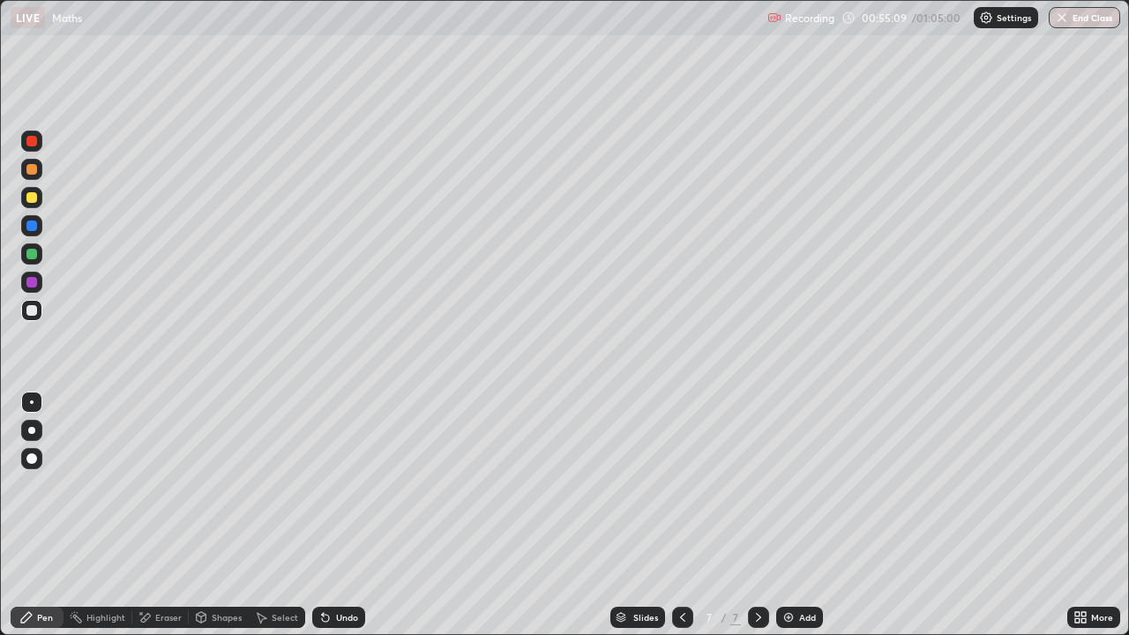
click at [36, 258] on div at bounding box center [31, 253] width 21 height 21
click at [29, 312] on div at bounding box center [31, 310] width 11 height 11
click at [331, 522] on div "Undo" at bounding box center [338, 617] width 53 height 21
click at [329, 522] on icon at bounding box center [325, 617] width 14 height 14
click at [337, 522] on div "Undo" at bounding box center [338, 617] width 53 height 21
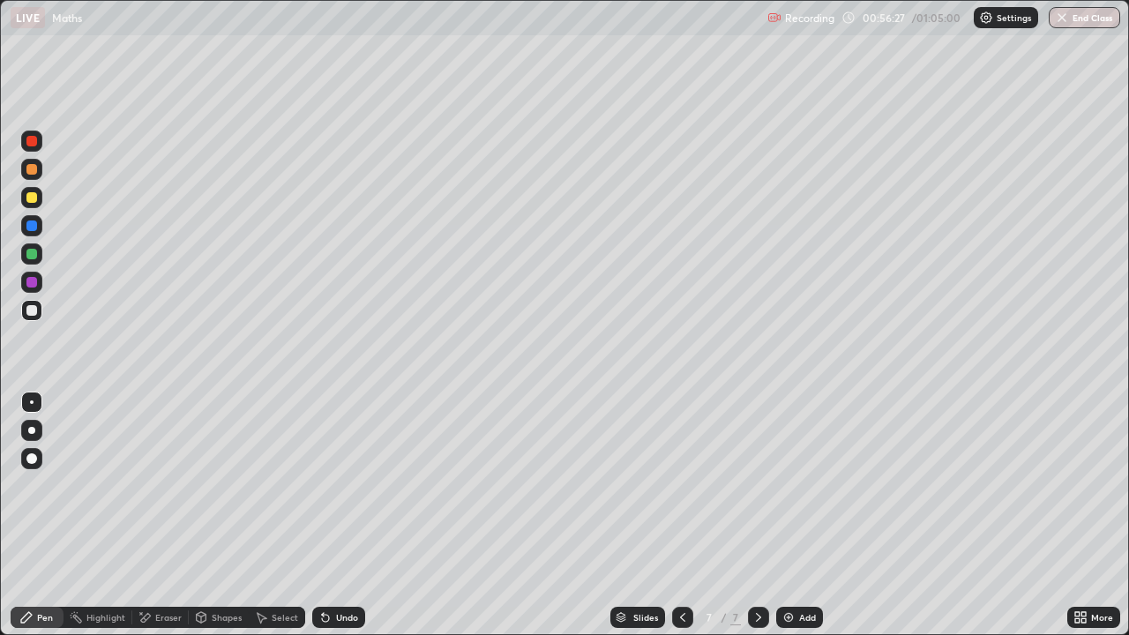
click at [337, 522] on div "Undo" at bounding box center [338, 617] width 53 height 21
click at [338, 522] on div "Undo" at bounding box center [347, 617] width 22 height 9
click at [172, 522] on div "Eraser" at bounding box center [168, 617] width 26 height 9
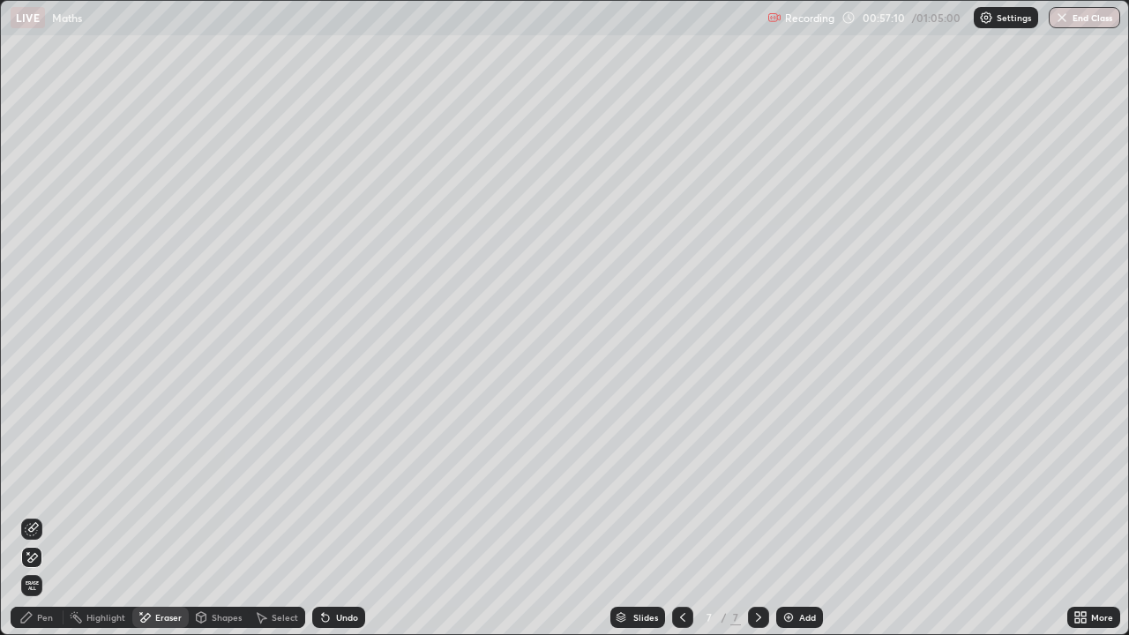
click at [43, 522] on div "Pen" at bounding box center [45, 617] width 16 height 9
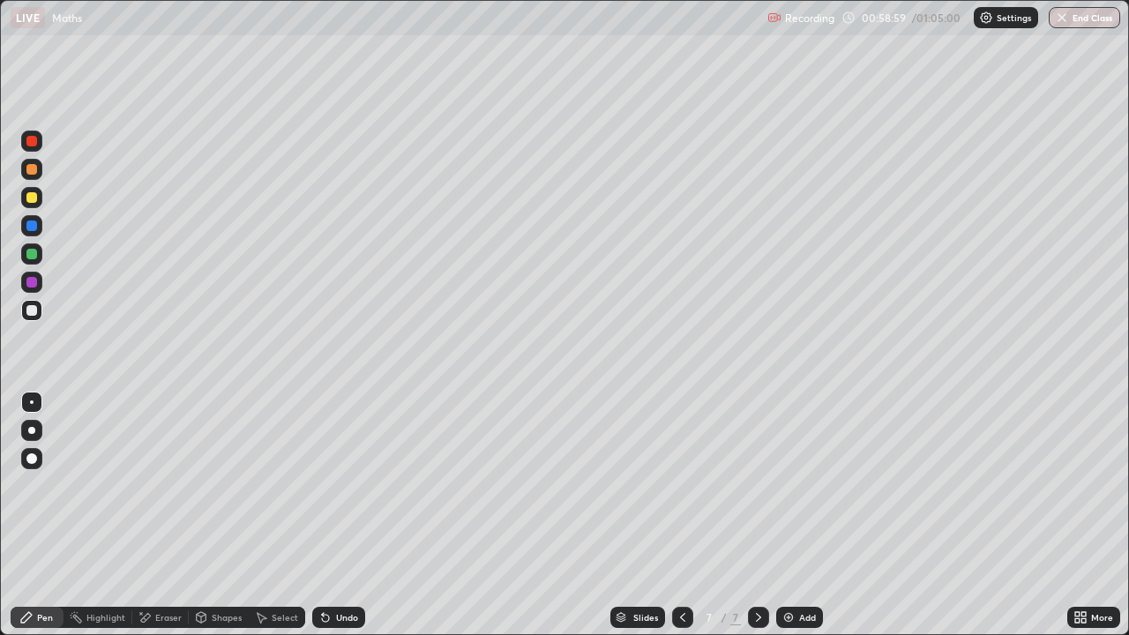
click at [341, 522] on div "Undo" at bounding box center [338, 617] width 53 height 21
click at [336, 522] on div "Undo" at bounding box center [347, 617] width 22 height 9
click at [331, 522] on div "Undo" at bounding box center [338, 617] width 53 height 21
click at [165, 522] on div "Eraser" at bounding box center [168, 617] width 26 height 9
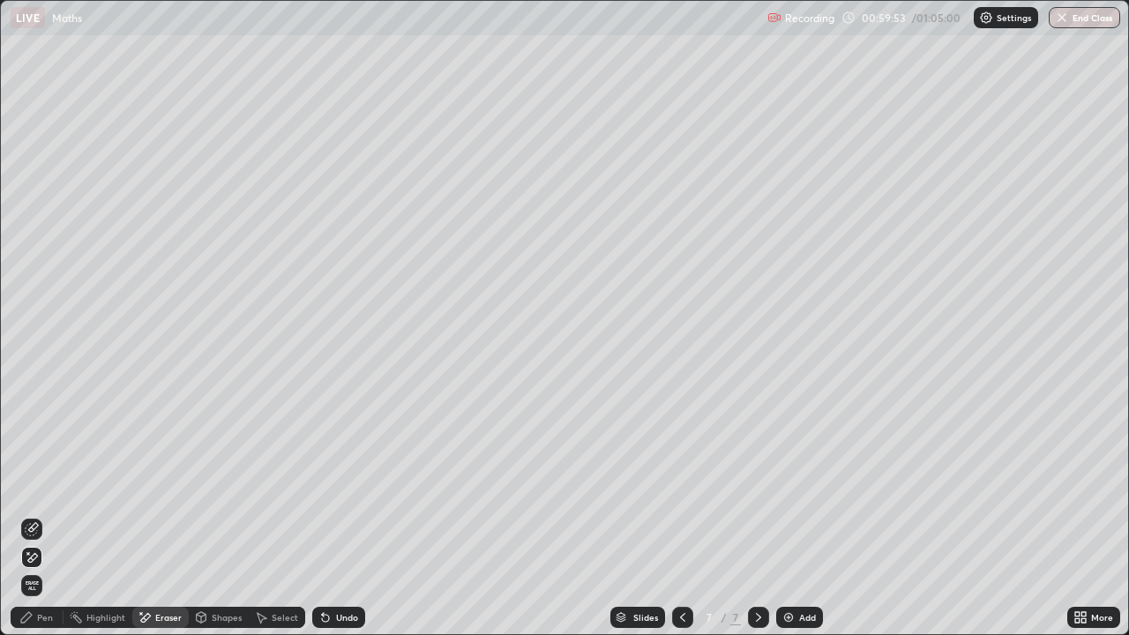
click at [48, 522] on div "Pen" at bounding box center [45, 617] width 16 height 9
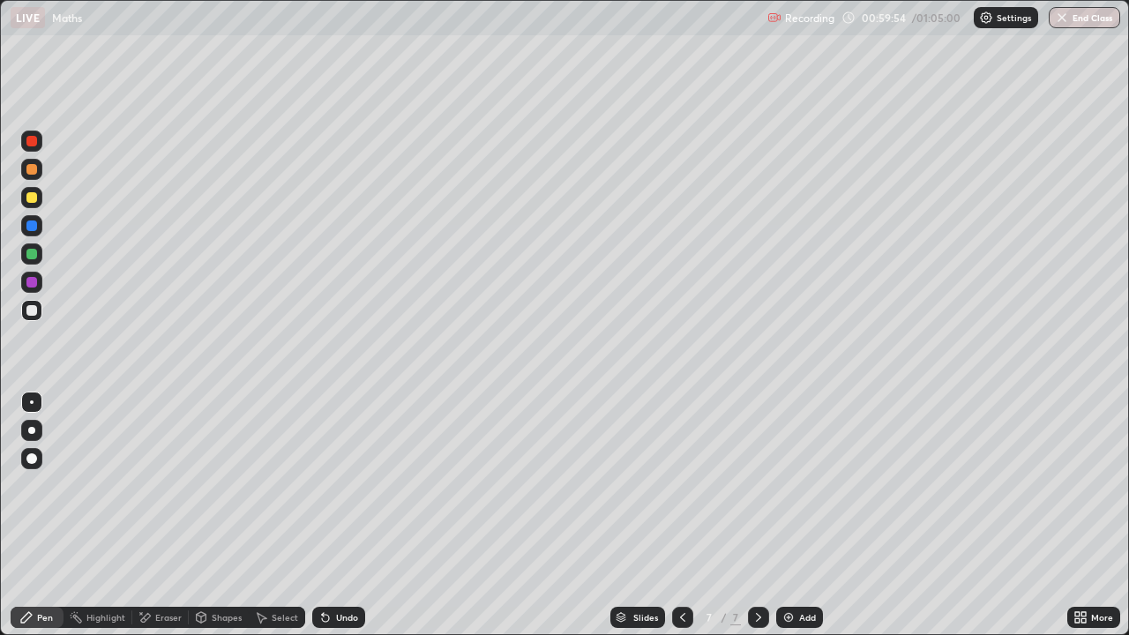
click at [31, 277] on div at bounding box center [31, 282] width 11 height 11
click at [32, 311] on div at bounding box center [31, 310] width 11 height 11
click at [338, 522] on div "Undo" at bounding box center [347, 617] width 22 height 9
click at [31, 284] on div at bounding box center [31, 282] width 11 height 11
click at [33, 312] on div at bounding box center [31, 310] width 11 height 11
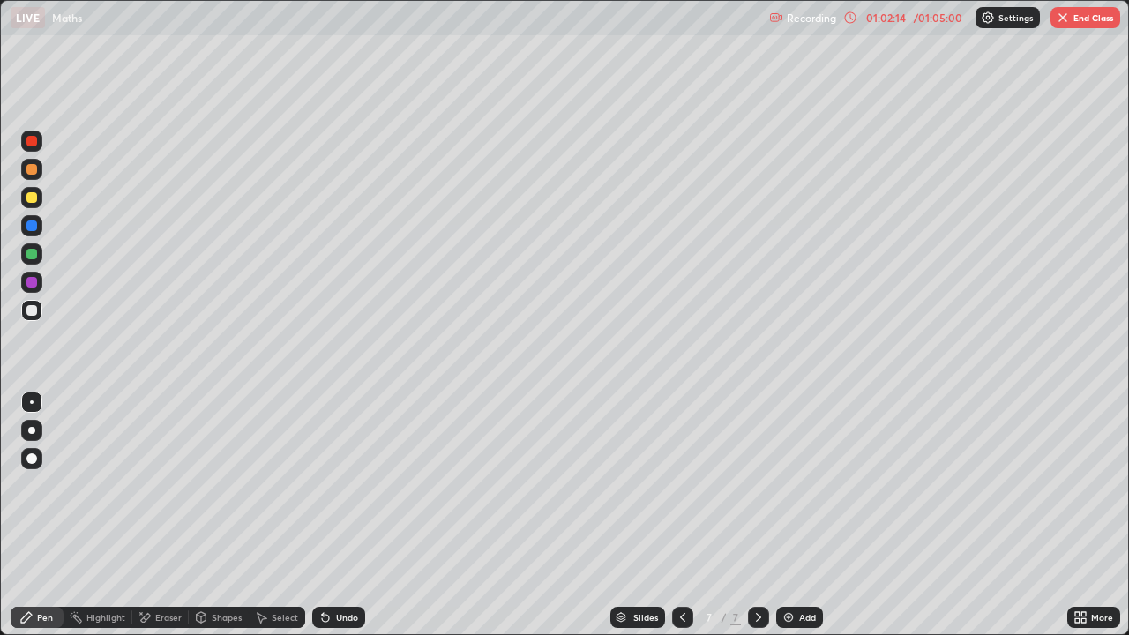
click at [938, 19] on div "/ 01:05:00" at bounding box center [937, 17] width 55 height 11
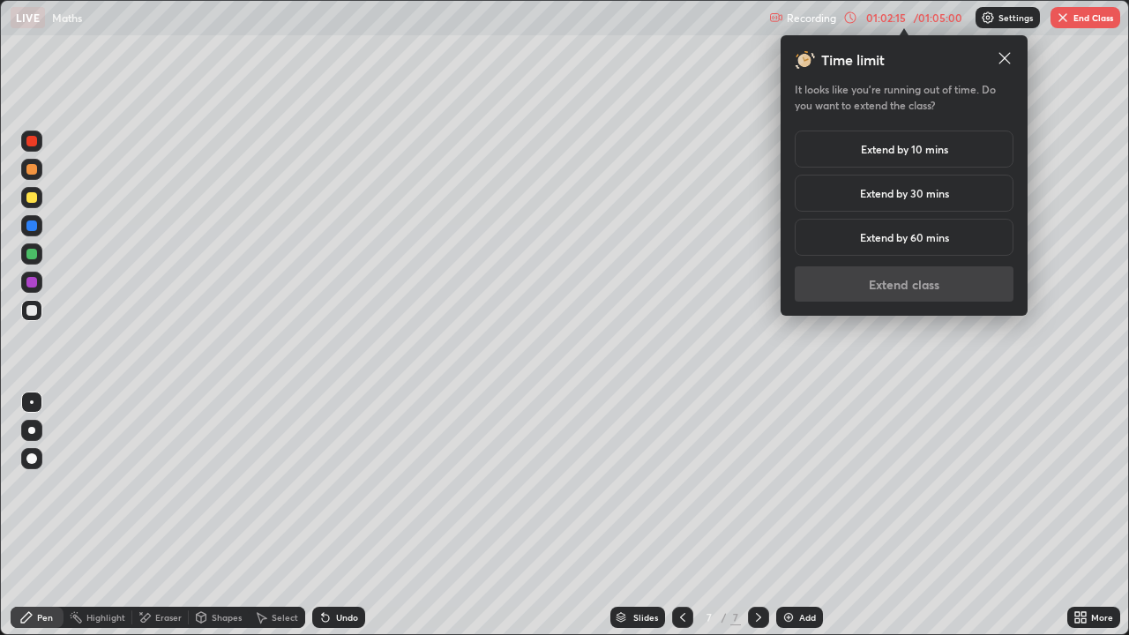
click at [915, 155] on h5 "Extend by 10 mins" at bounding box center [904, 149] width 87 height 16
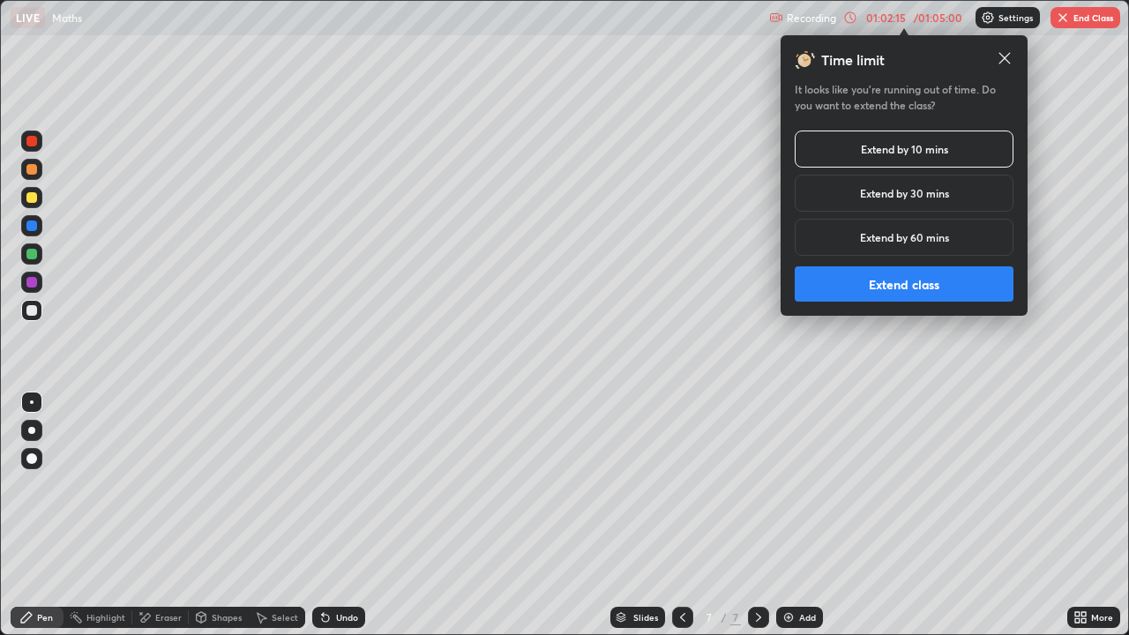
click at [895, 290] on button "Extend class" at bounding box center [903, 283] width 219 height 35
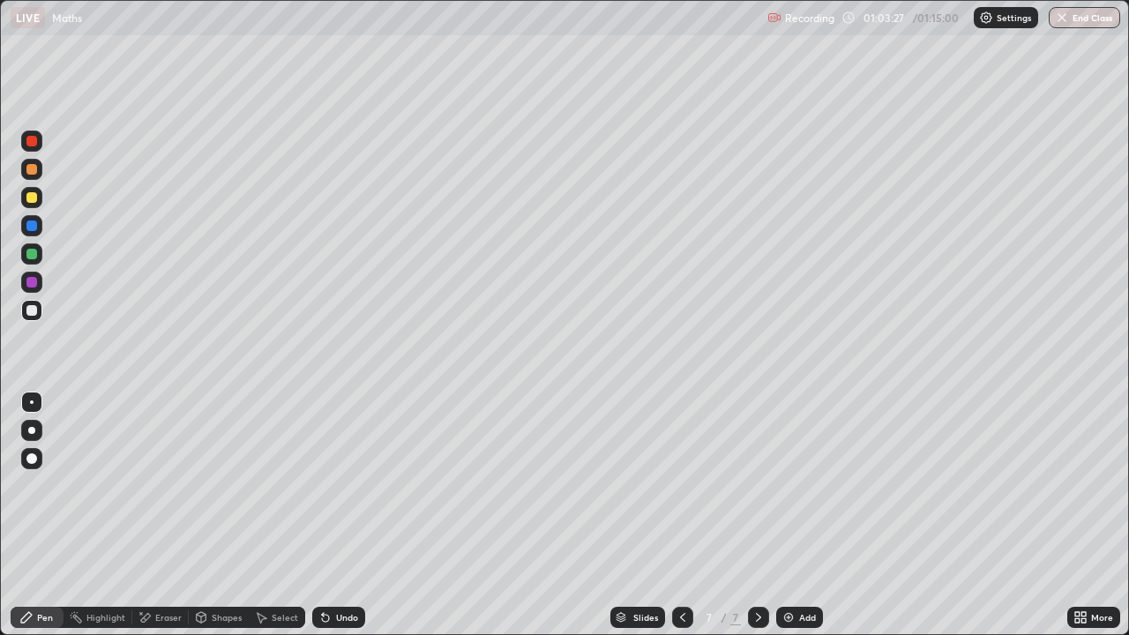
click at [799, 522] on div "Add" at bounding box center [807, 617] width 17 height 9
click at [156, 522] on div "Eraser" at bounding box center [168, 617] width 26 height 9
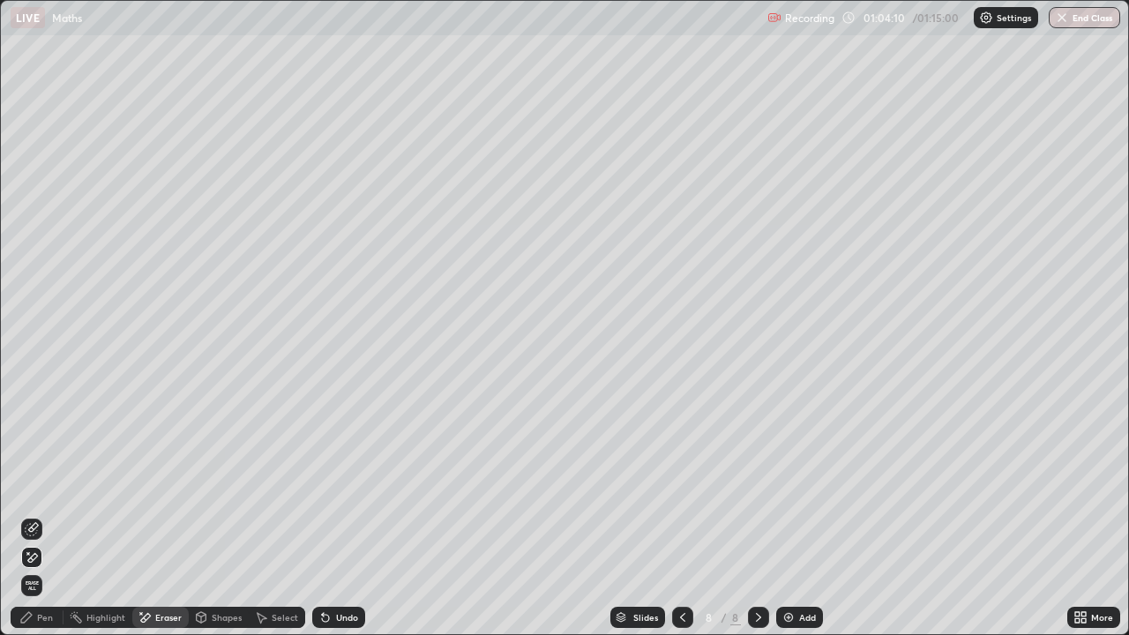
click at [57, 522] on div "Pen" at bounding box center [37, 617] width 53 height 21
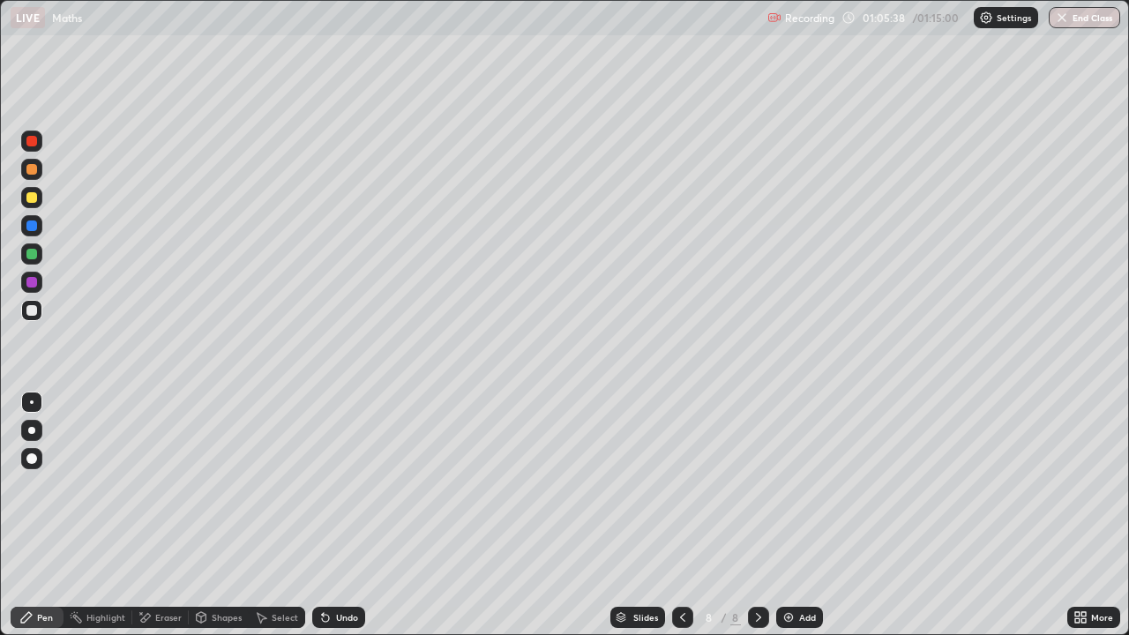
click at [164, 522] on div "Eraser" at bounding box center [168, 617] width 26 height 9
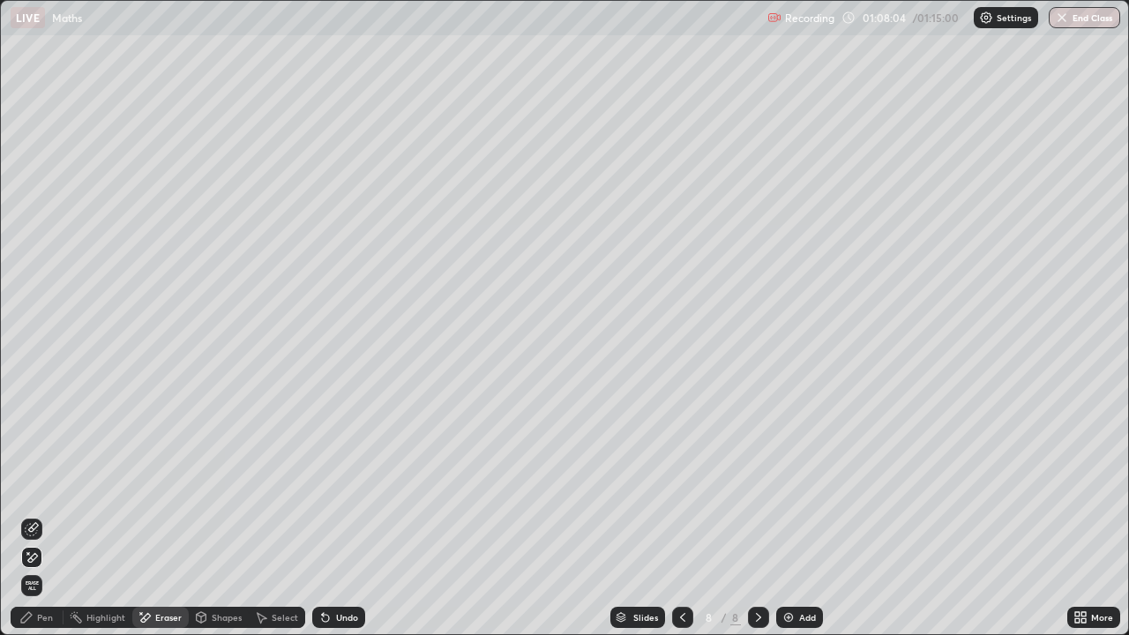
click at [49, 522] on div "Pen" at bounding box center [45, 617] width 16 height 9
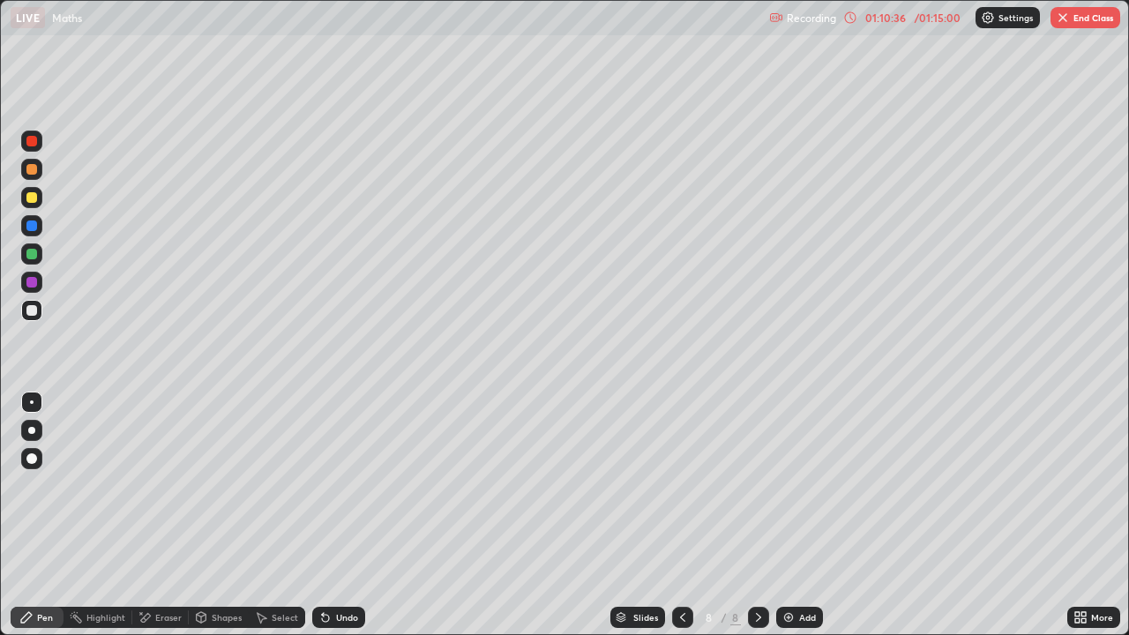
click at [1086, 24] on button "End Class" at bounding box center [1085, 17] width 70 height 21
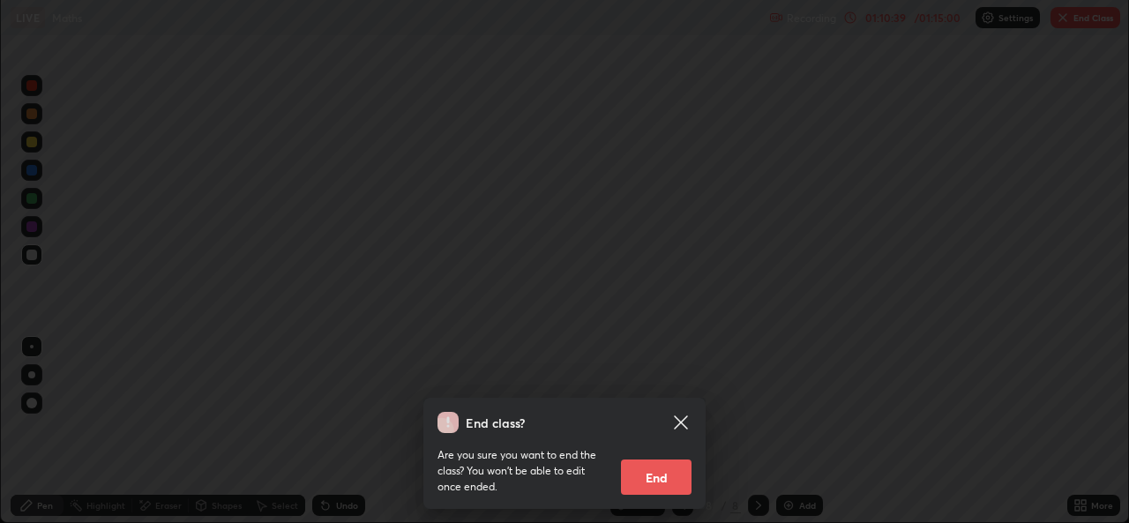
scroll to position [87650, 87044]
